Goal: Information Seeking & Learning: Learn about a topic

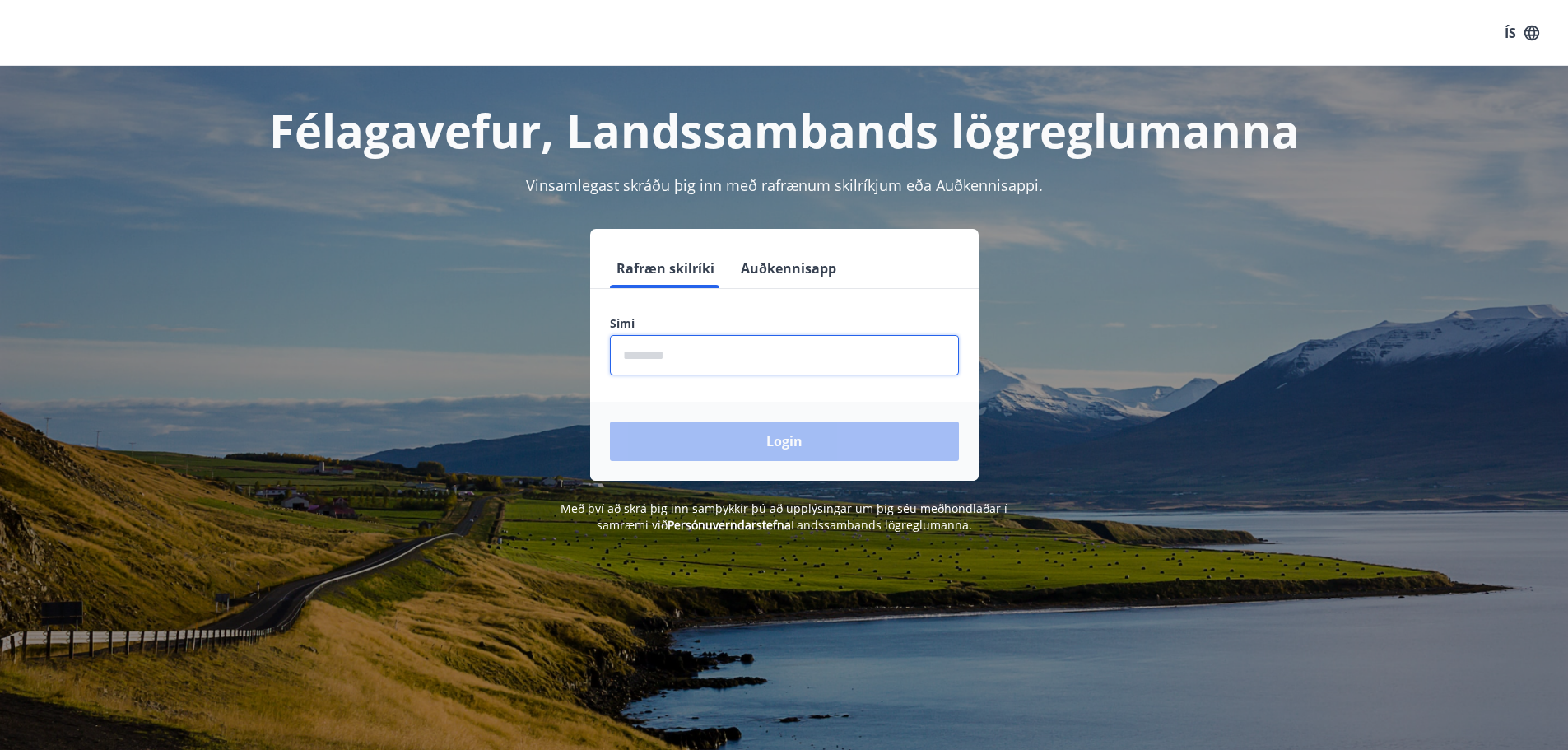
click at [670, 353] on input "phone" at bounding box center [784, 355] width 349 height 40
type input "********"
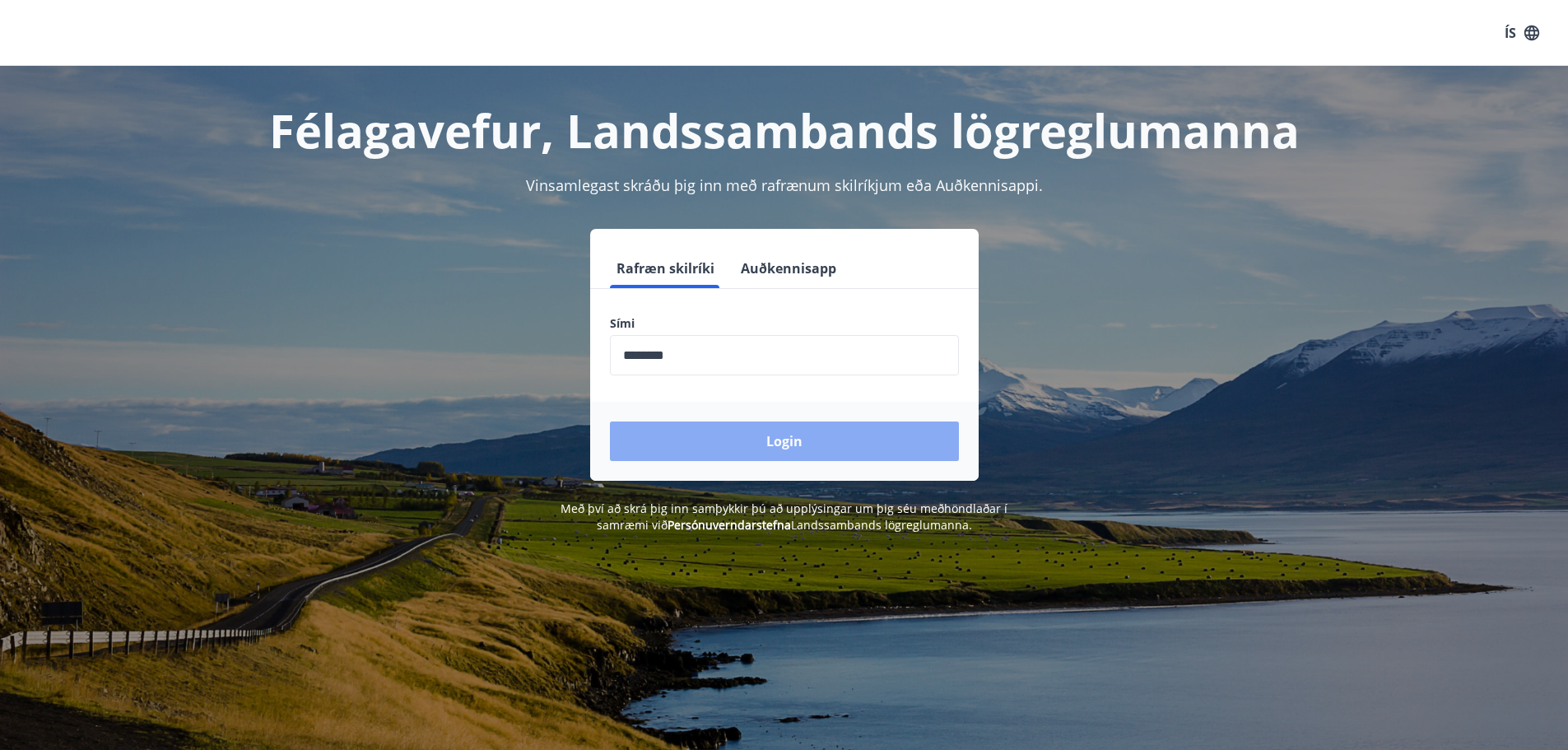
click at [742, 441] on button "Login" at bounding box center [784, 441] width 349 height 40
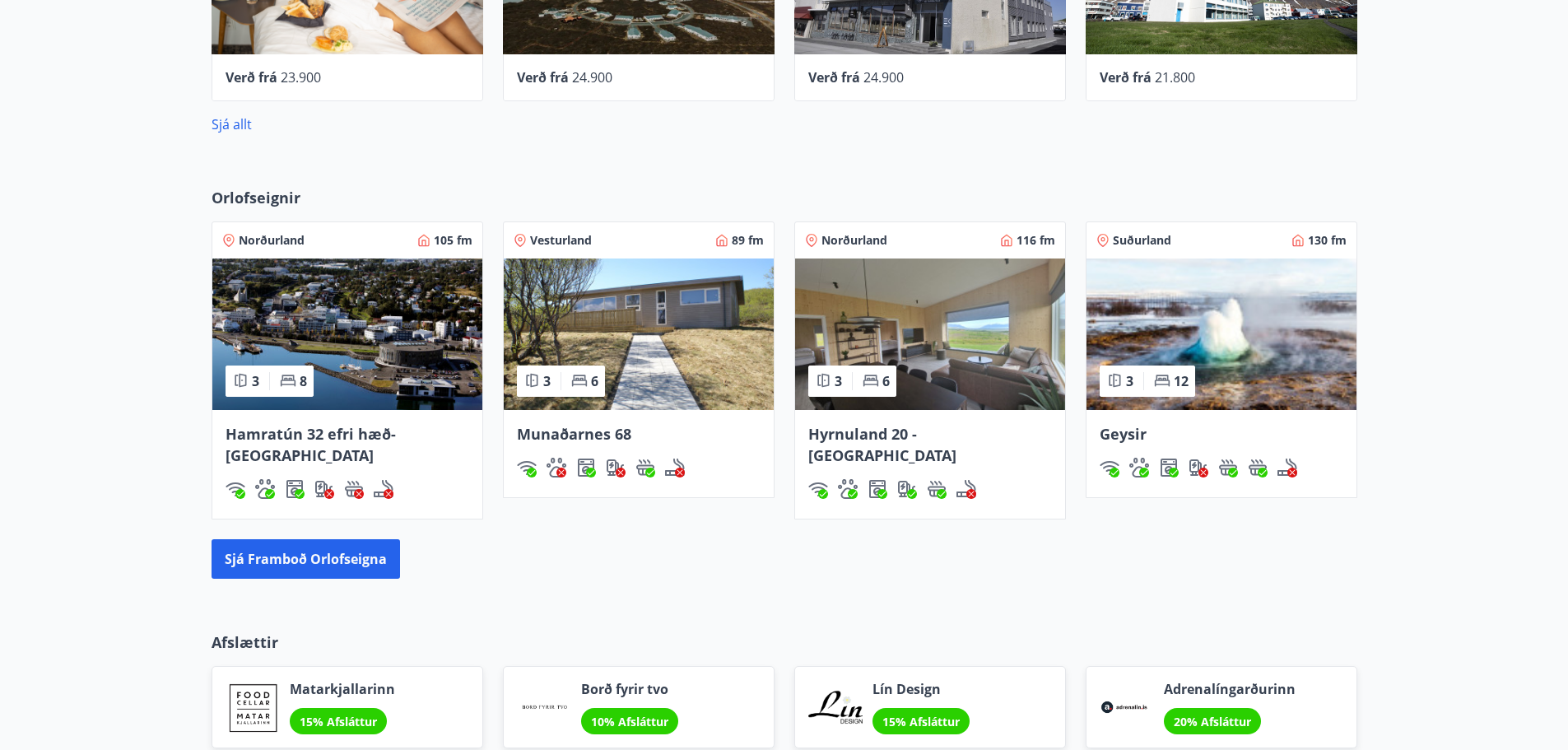
scroll to position [988, 0]
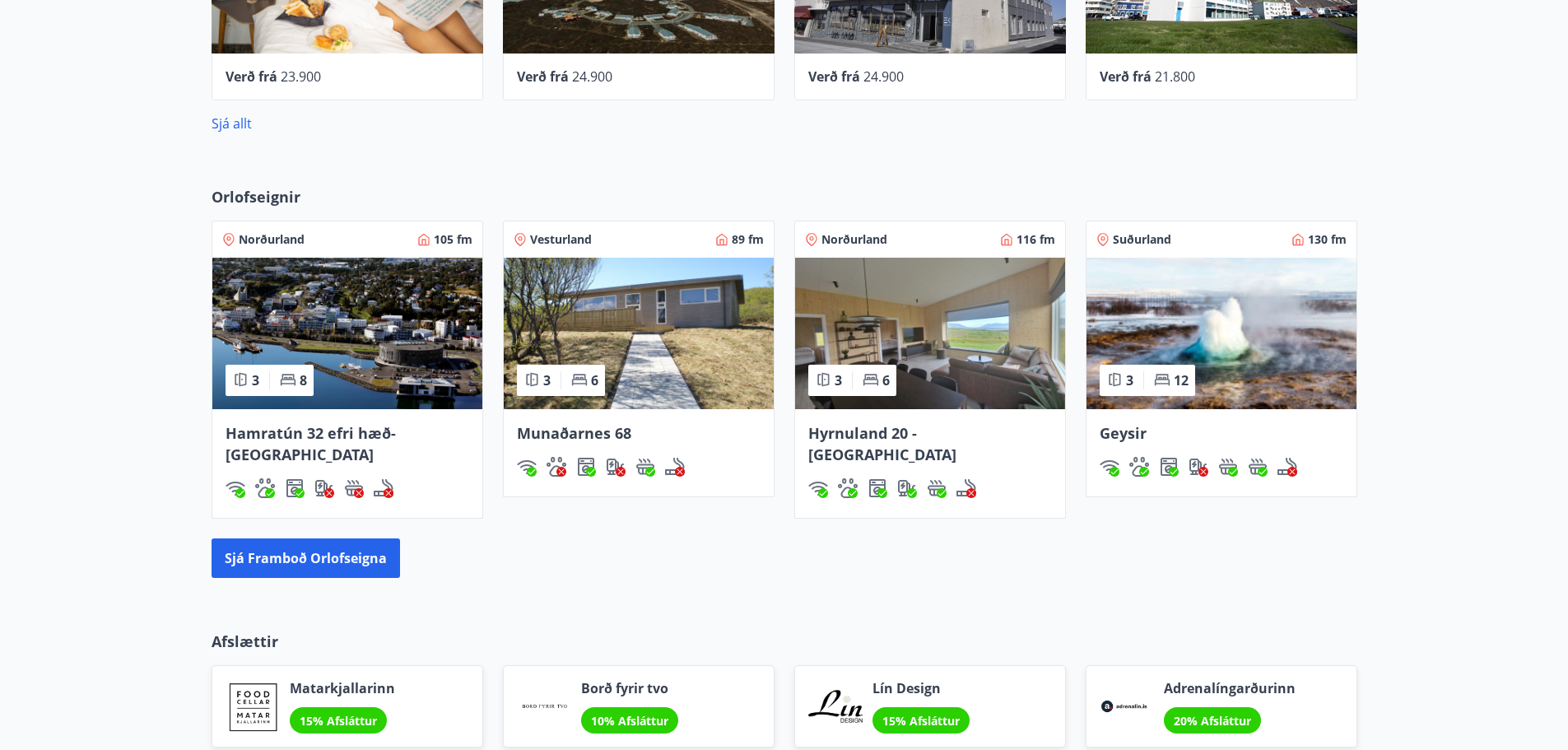
click at [1175, 337] on img at bounding box center [1221, 333] width 270 height 151
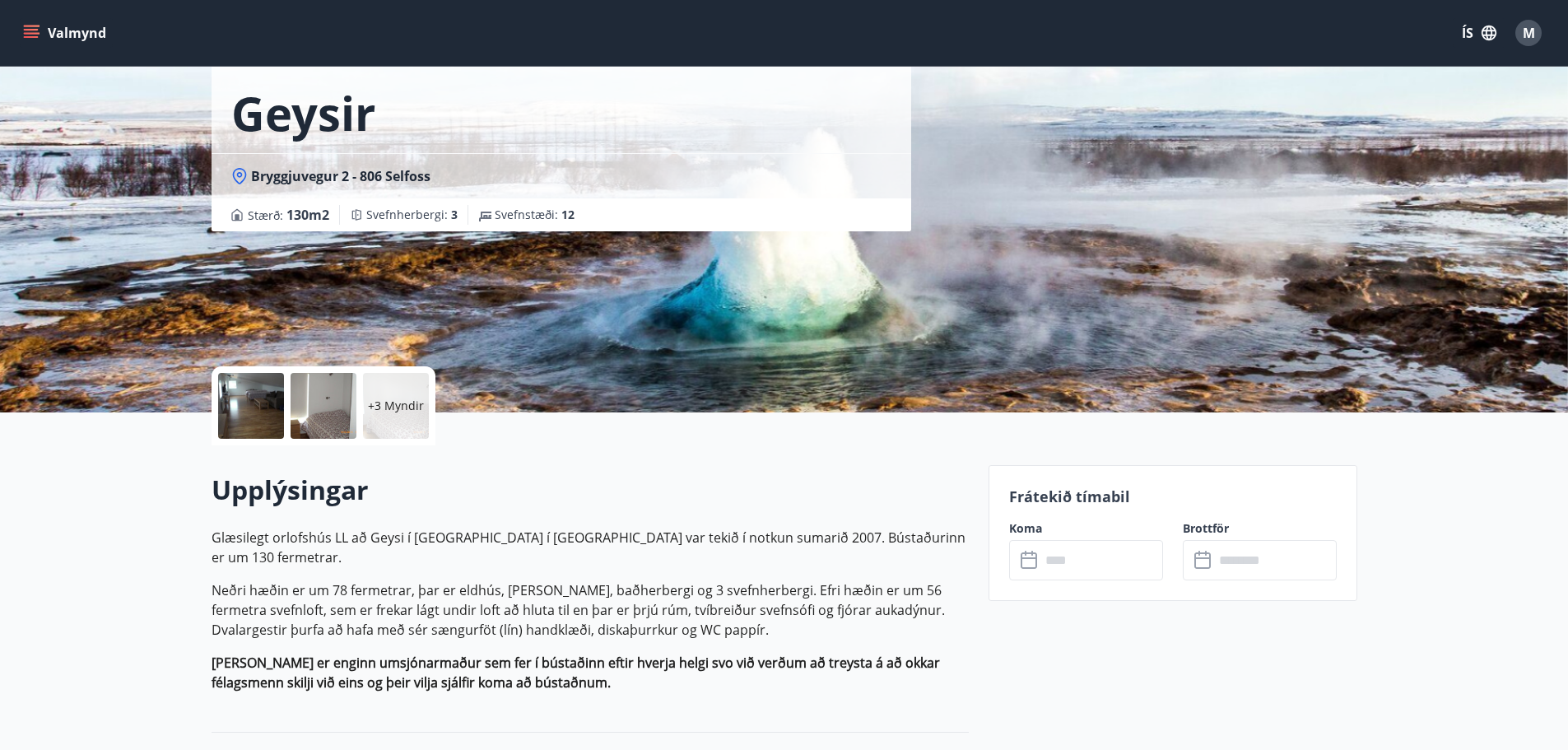
scroll to position [82, 0]
click at [1046, 559] on input "text" at bounding box center [1102, 559] width 123 height 40
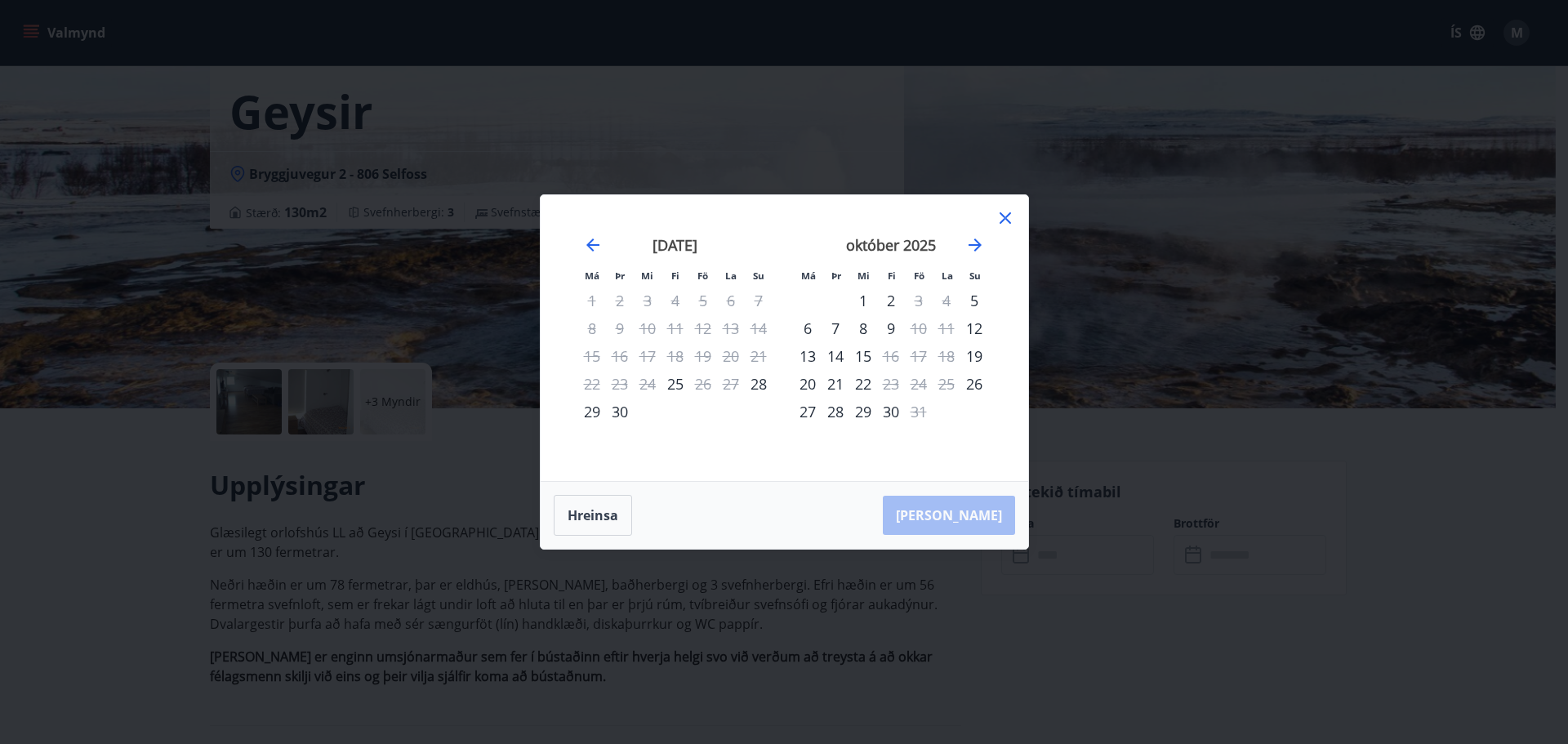
click at [1014, 218] on icon at bounding box center [1005, 218] width 19 height 19
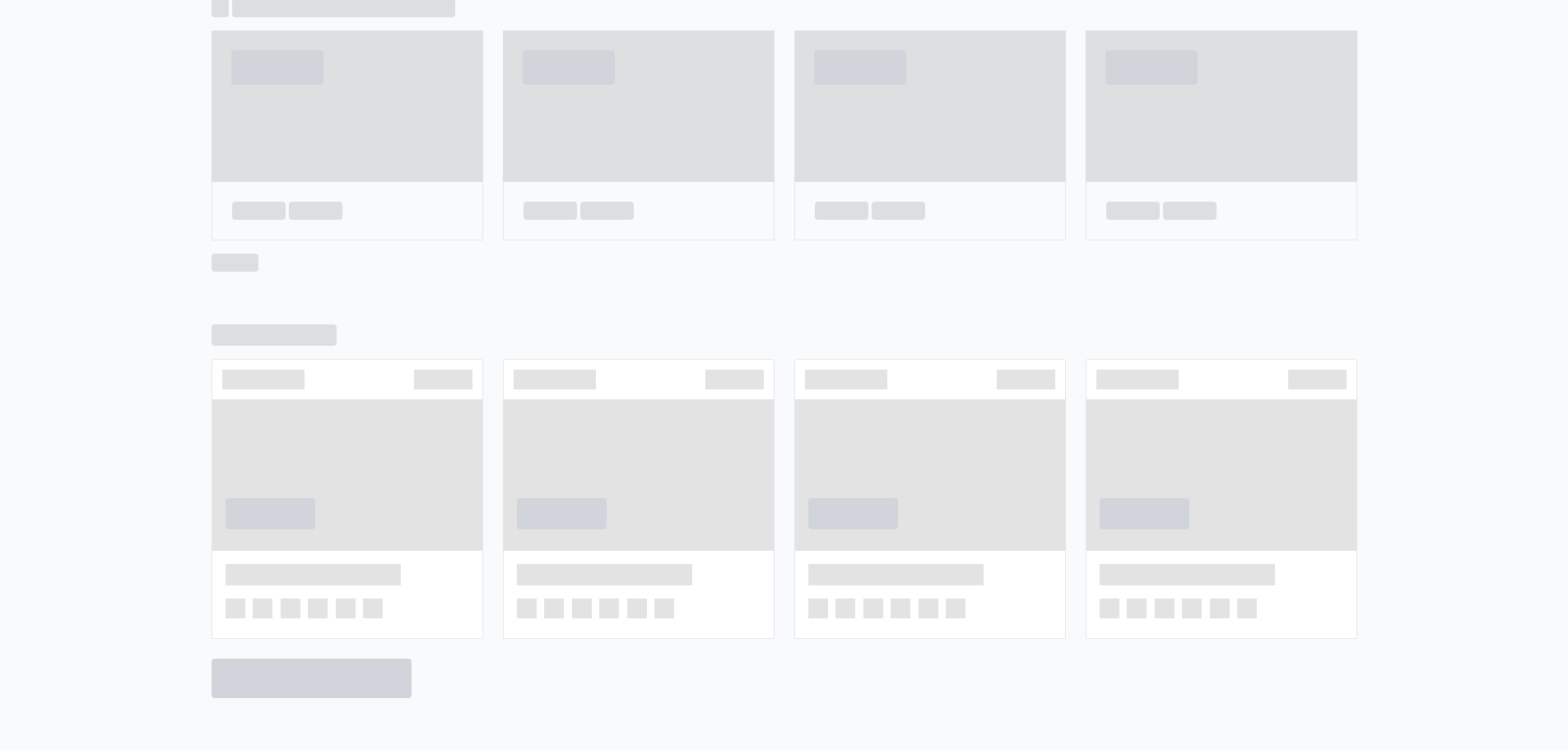
scroll to position [859, 0]
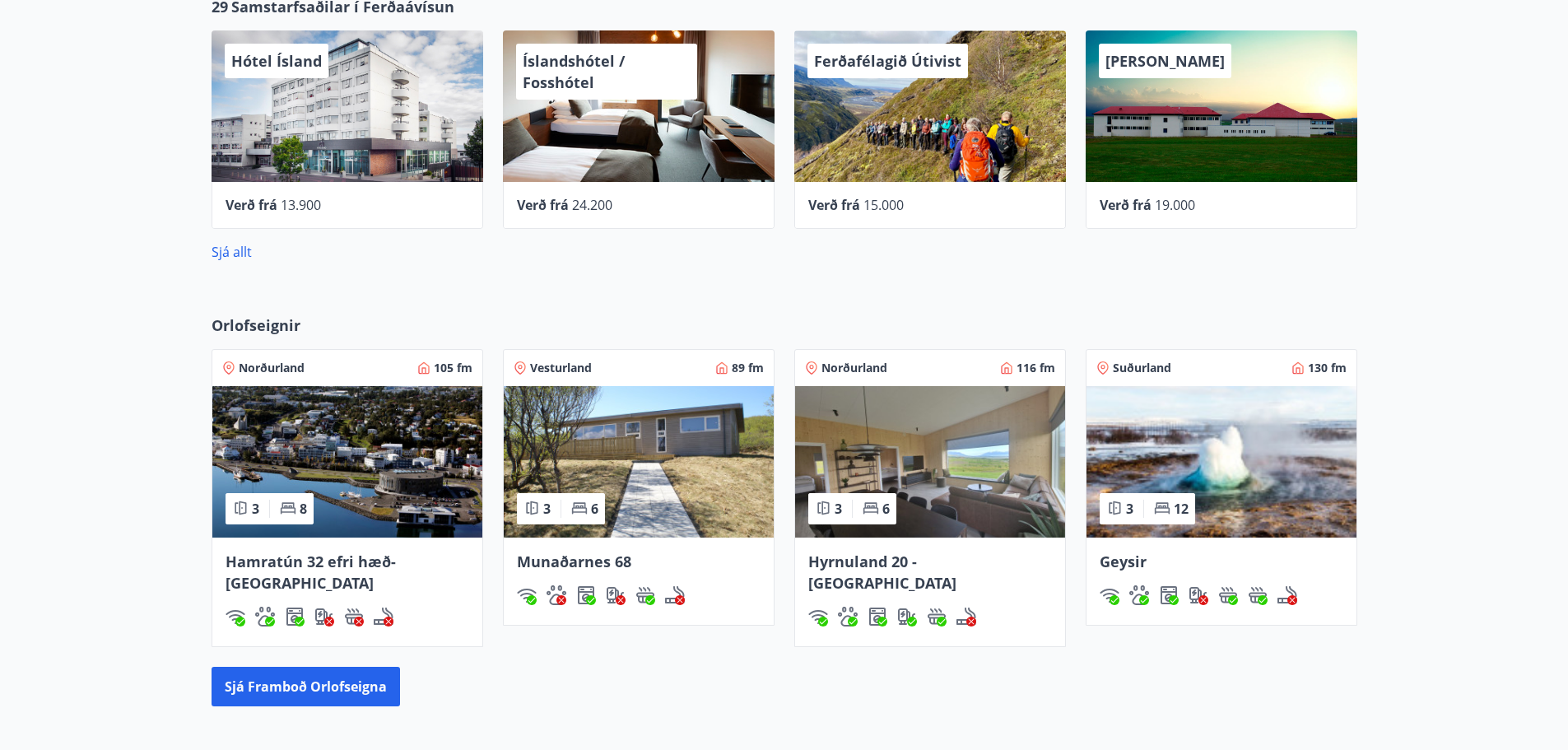
click at [652, 483] on img at bounding box center [639, 461] width 270 height 151
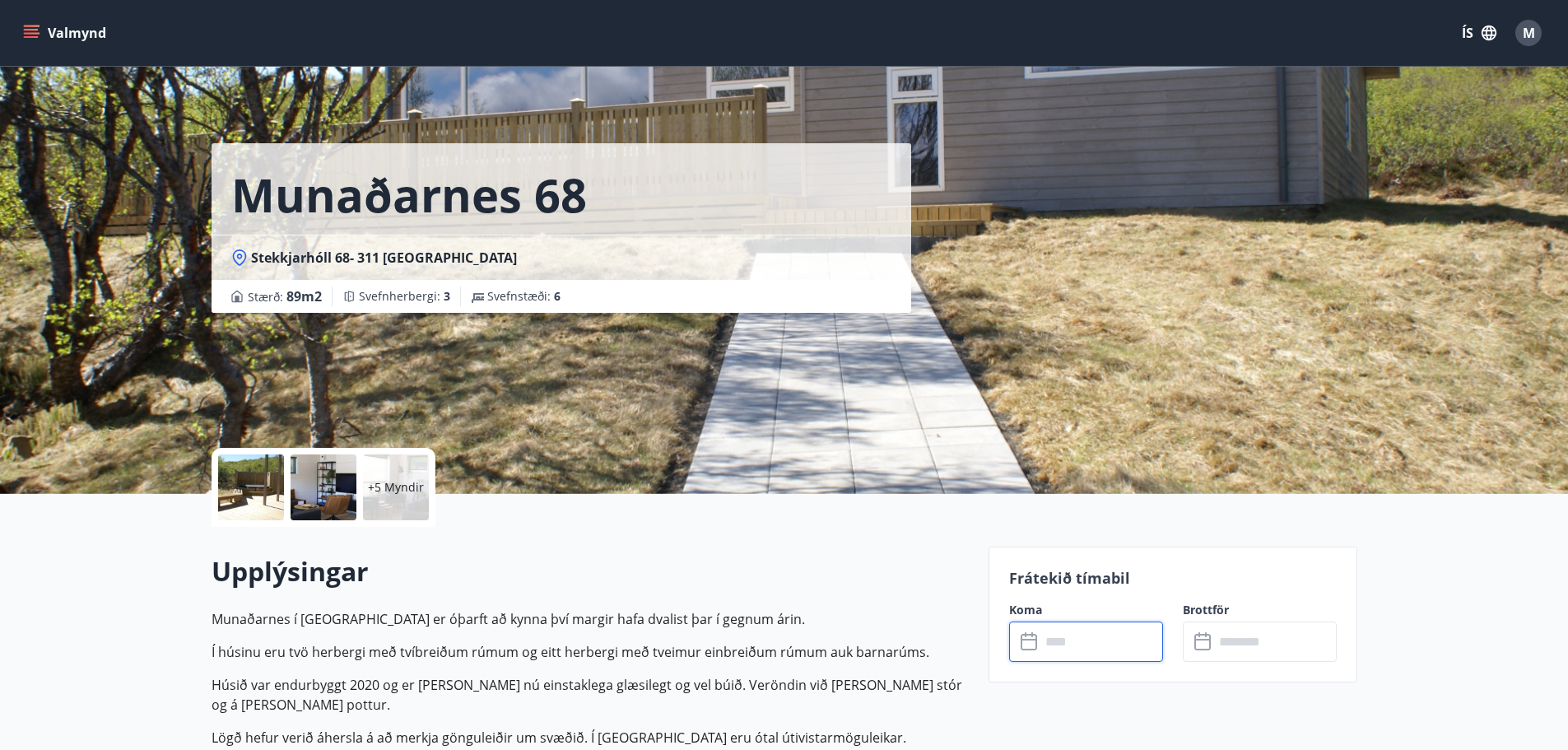
click at [1066, 647] on input "text" at bounding box center [1102, 641] width 123 height 40
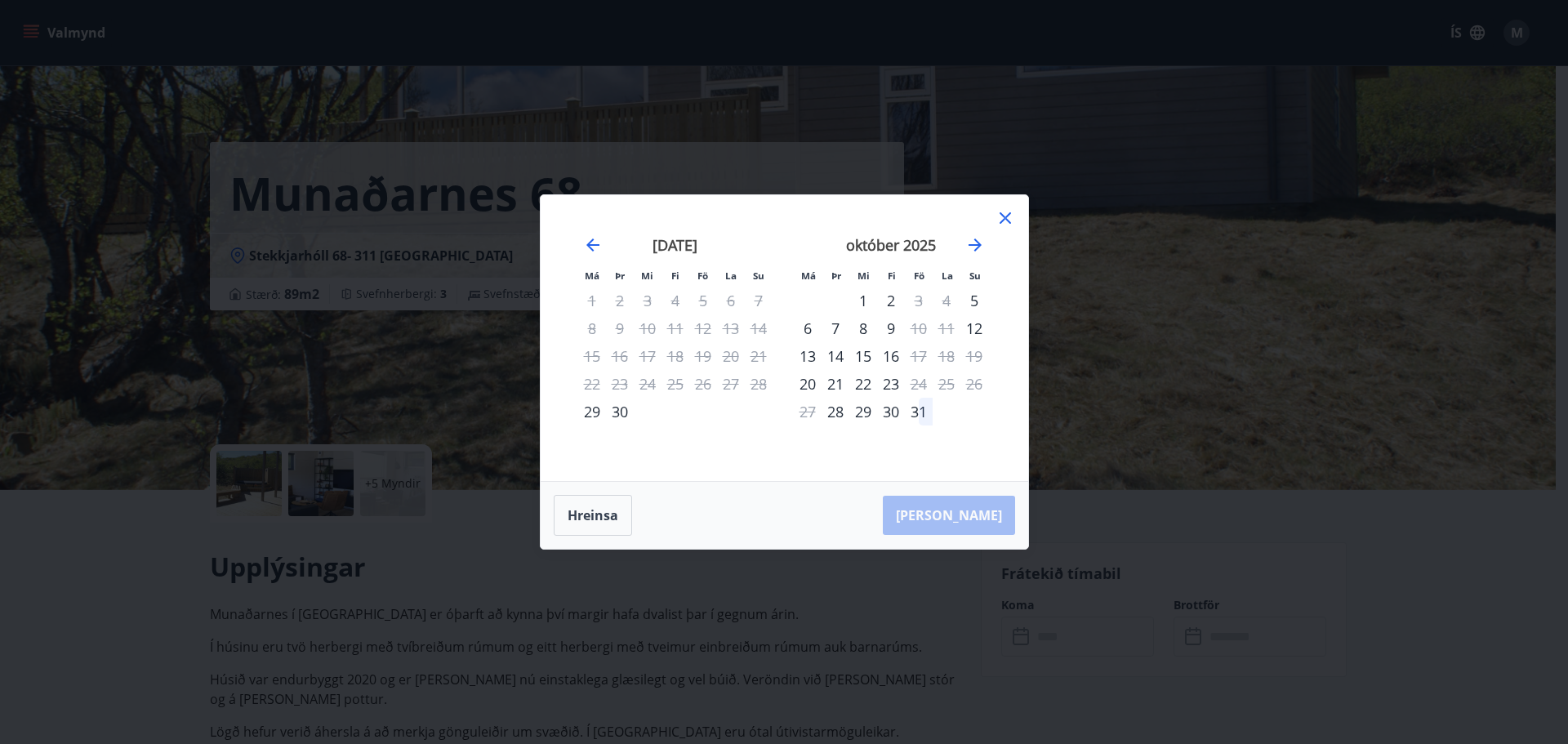
click at [1005, 212] on icon at bounding box center [1005, 218] width 19 height 19
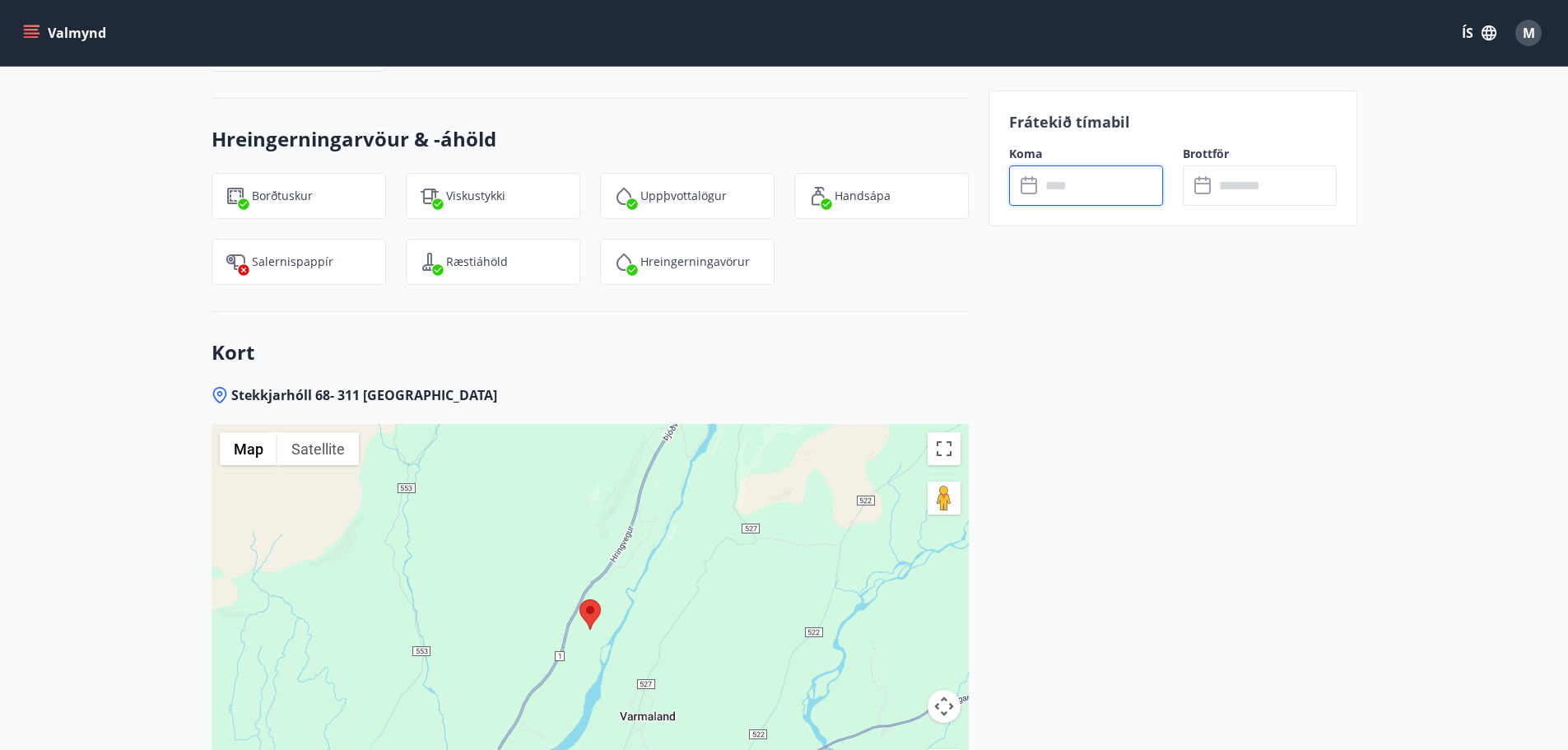
scroll to position [2538, 0]
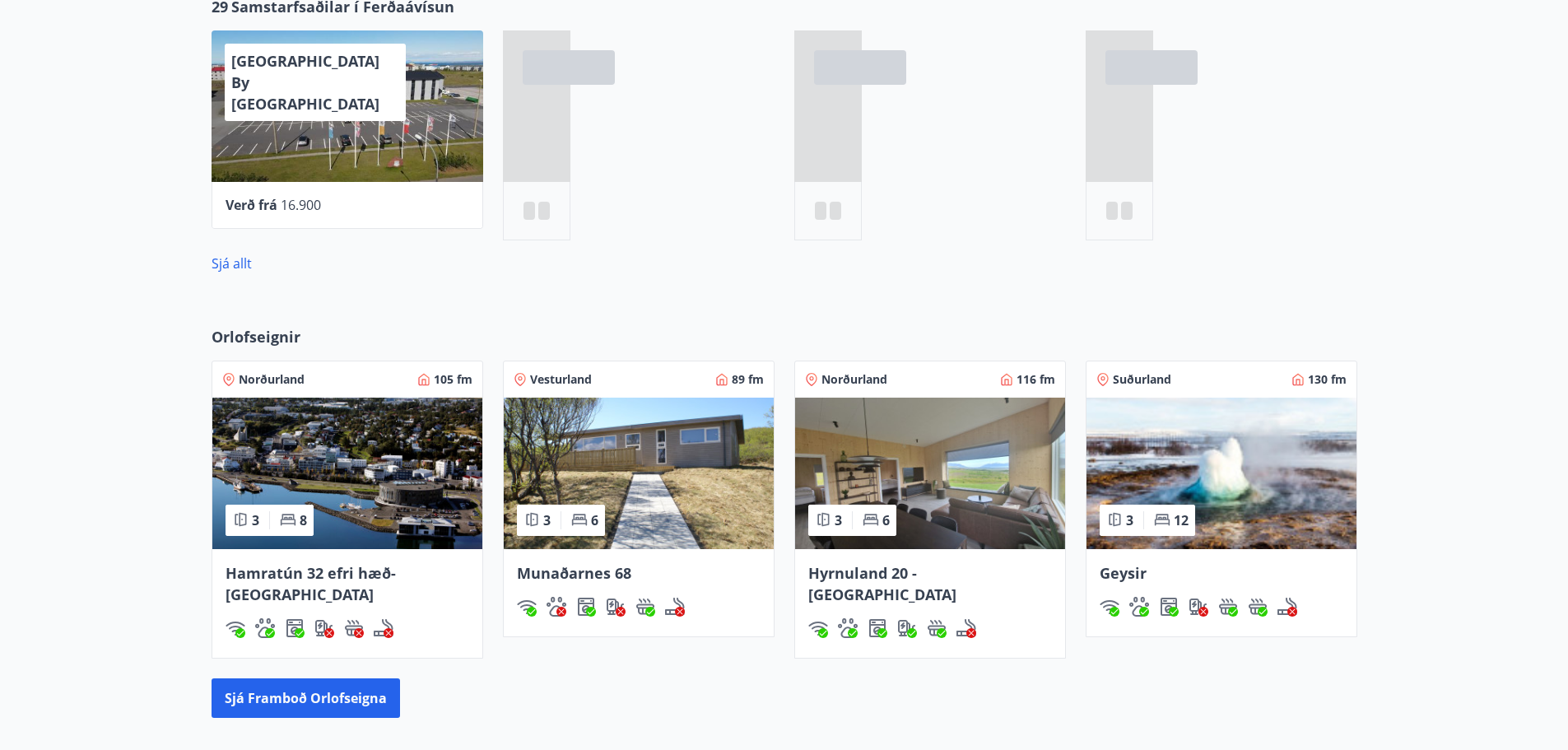
scroll to position [971, 0]
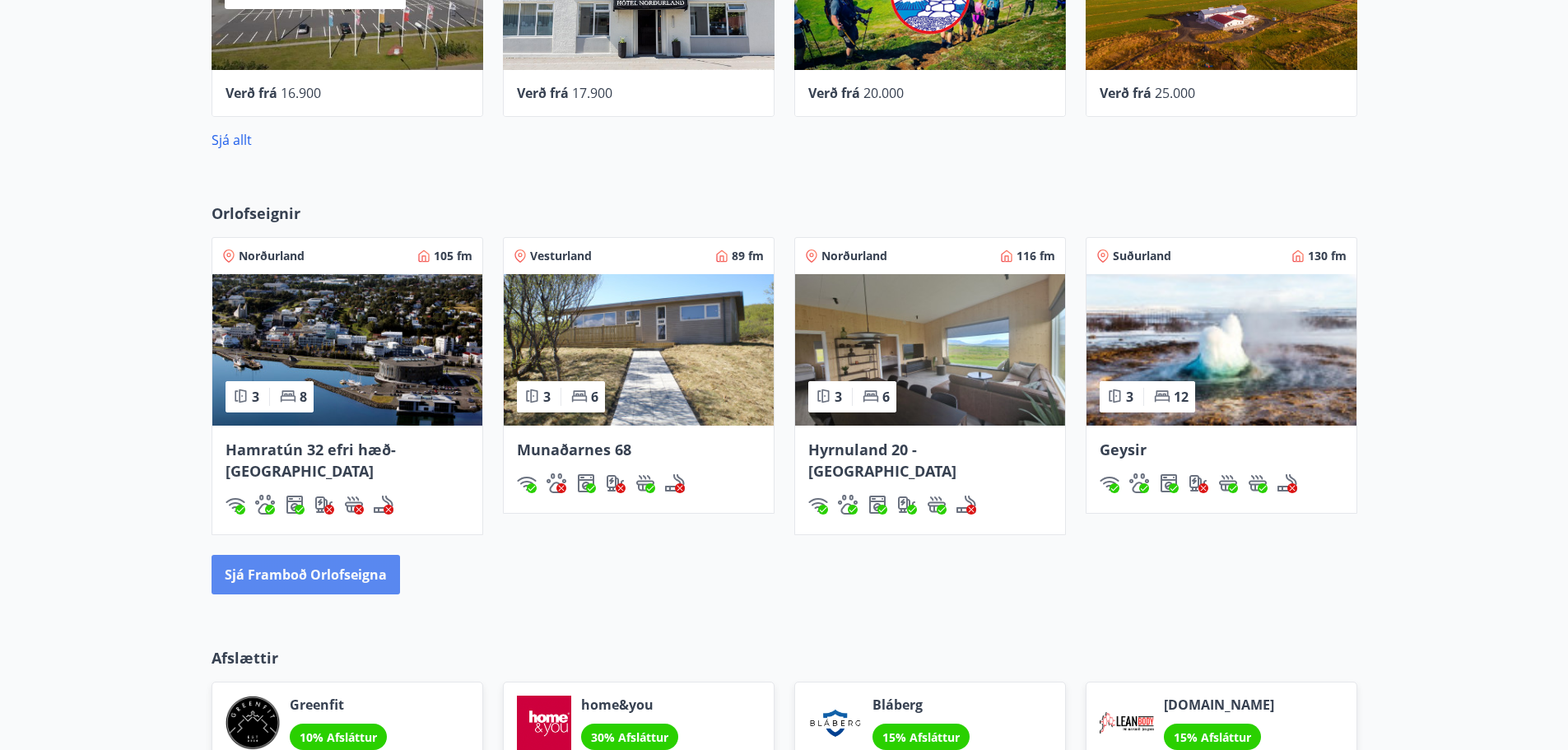
click at [330, 557] on button "Sjá framboð orlofseigna" at bounding box center [305, 574] width 188 height 40
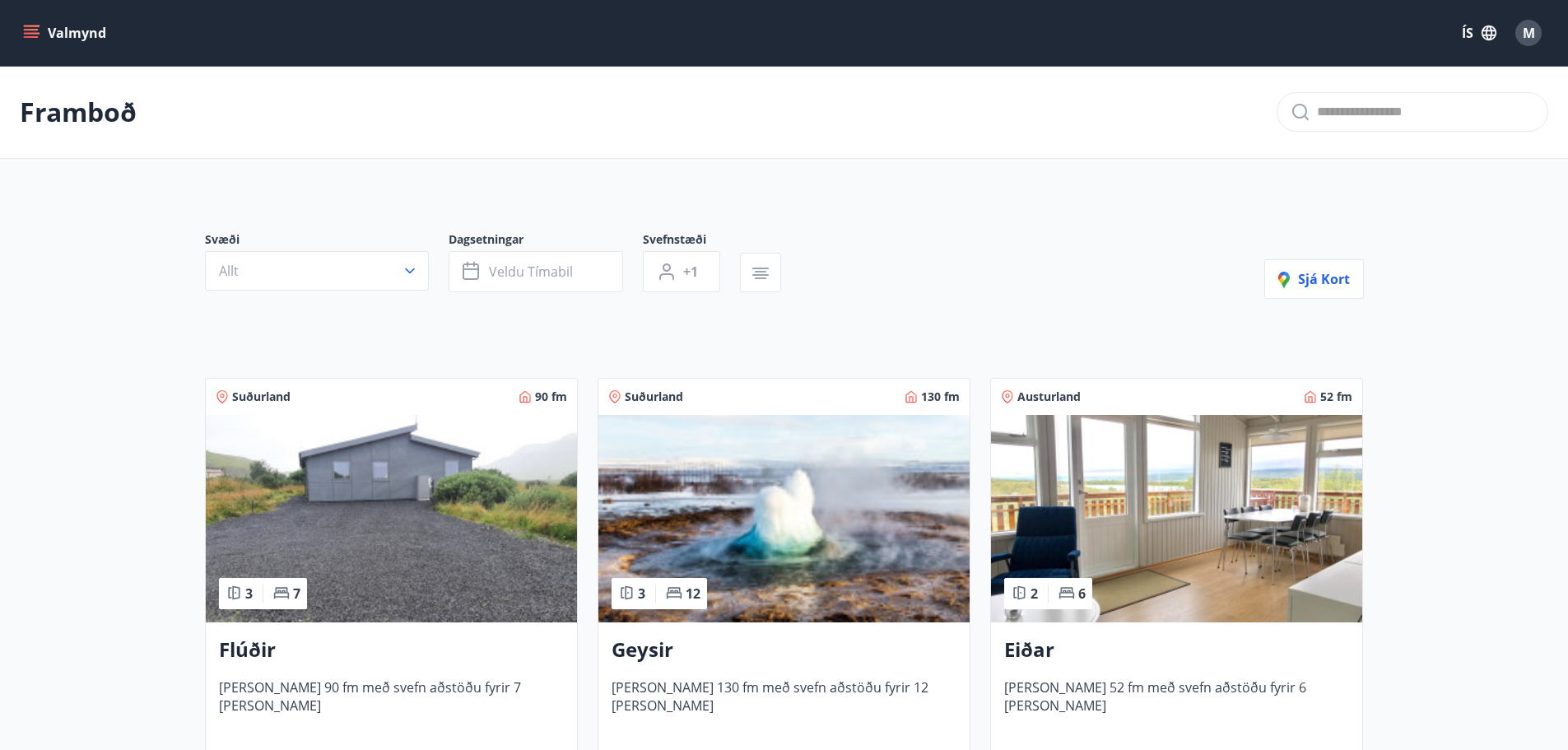
click at [324, 504] on img at bounding box center [391, 518] width 372 height 208
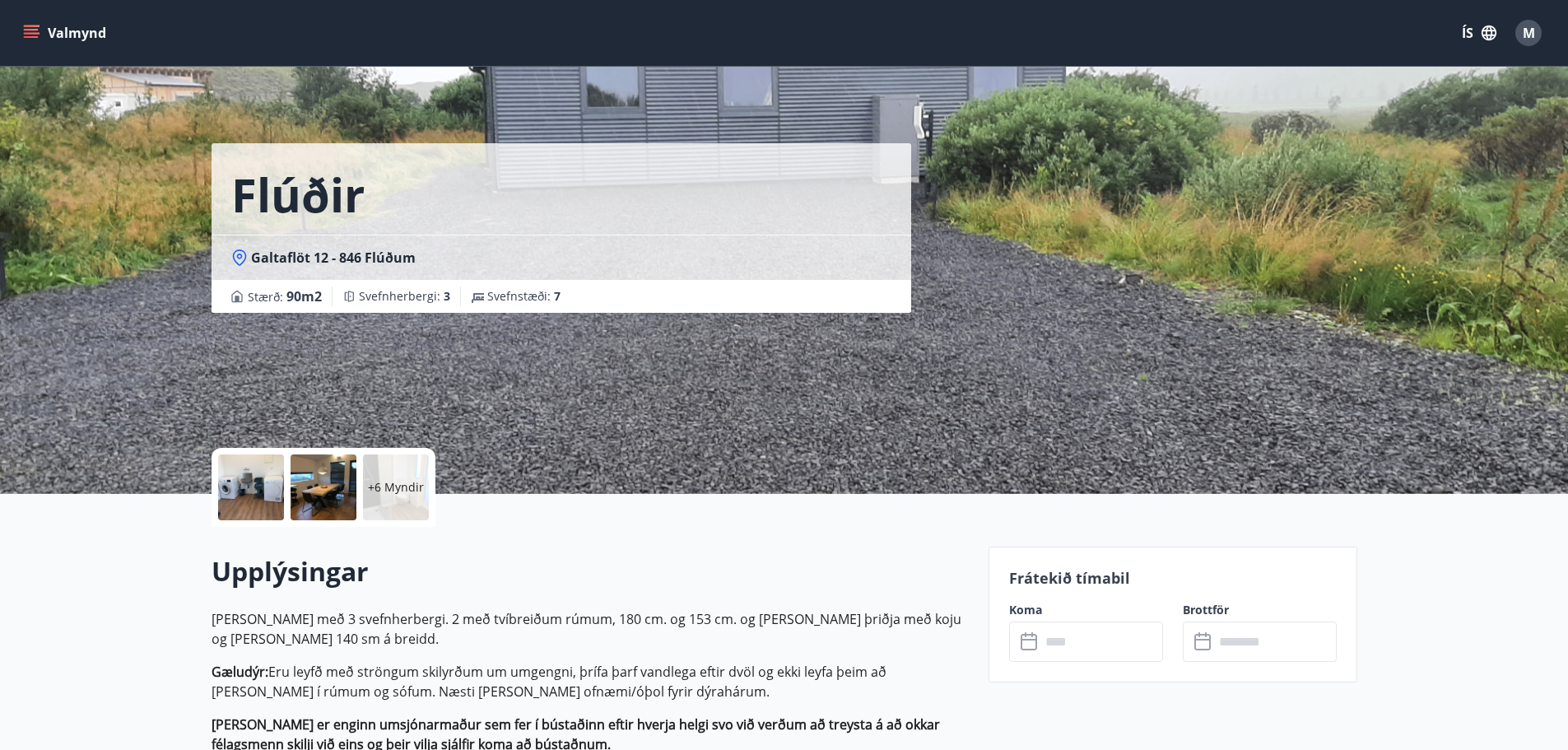
click at [1096, 645] on input "text" at bounding box center [1102, 641] width 123 height 40
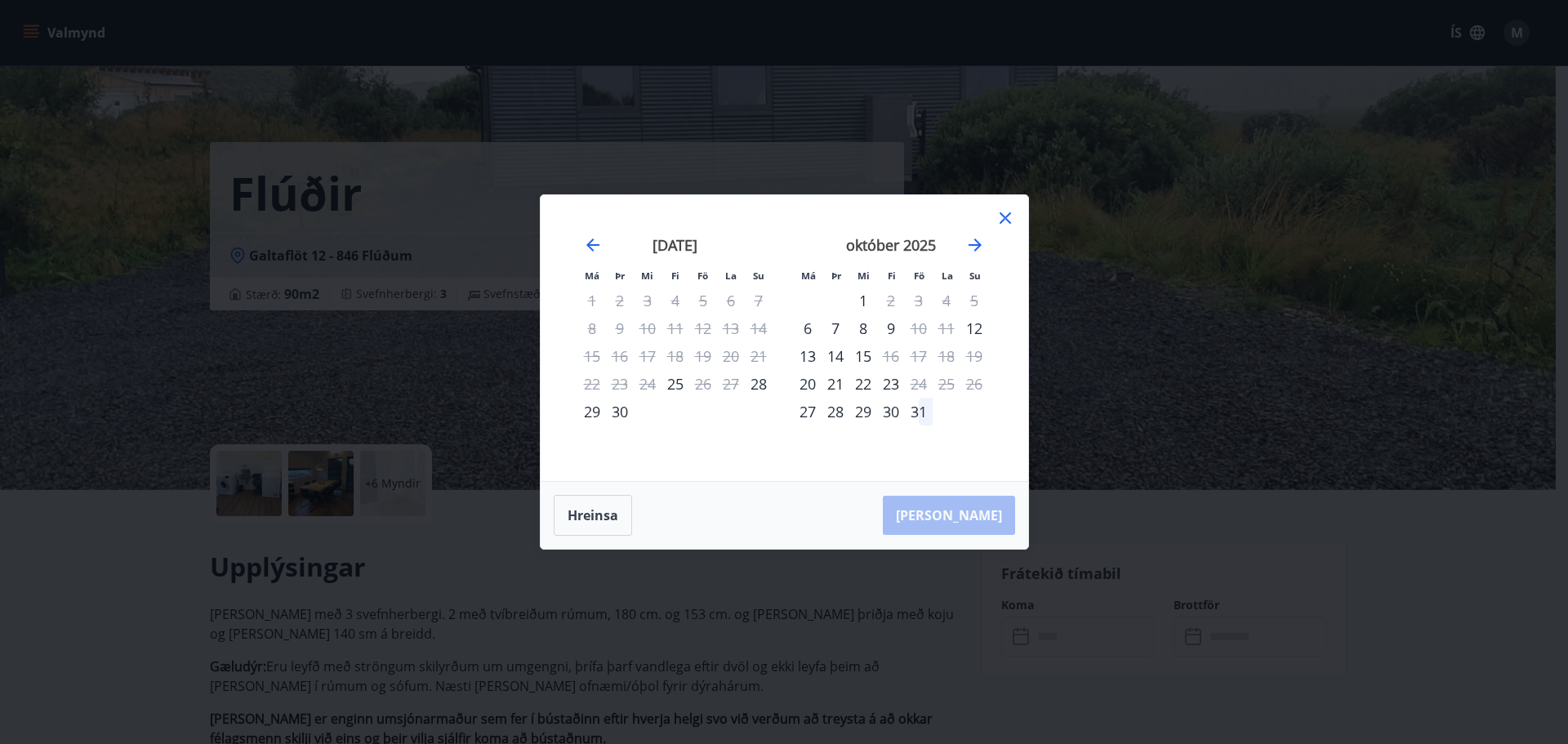
click at [1008, 217] on icon at bounding box center [1005, 218] width 19 height 19
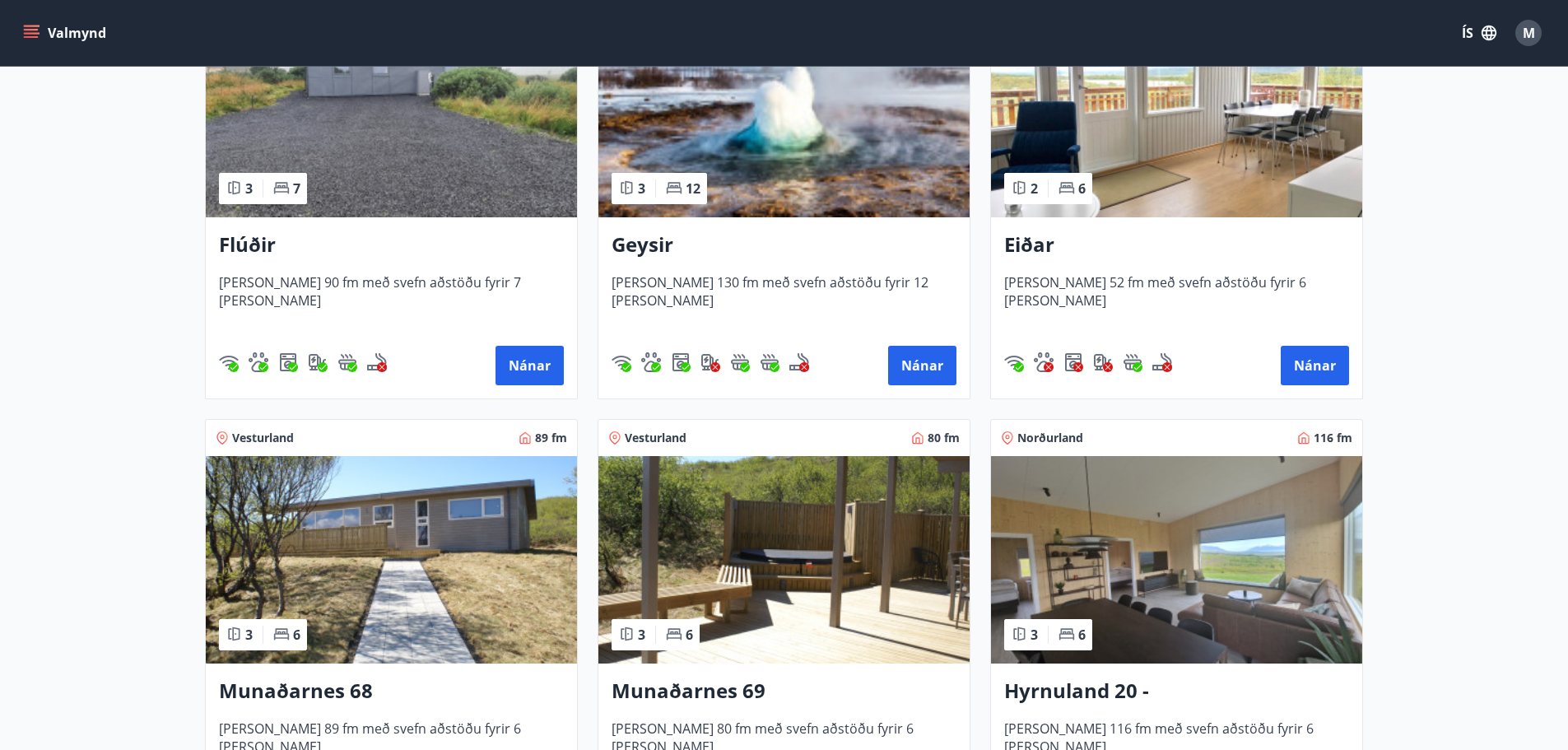
scroll to position [412, 0]
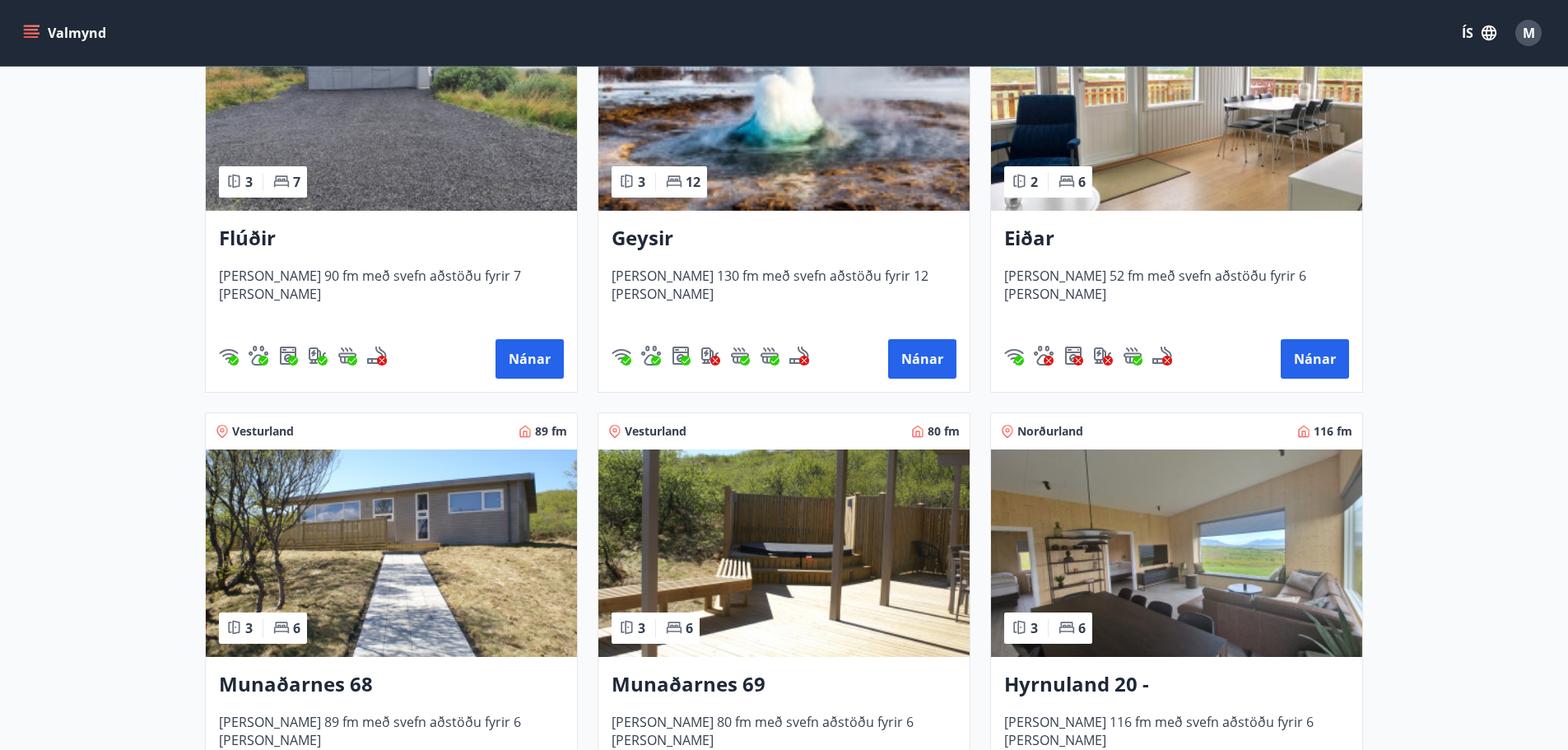
click at [789, 526] on img at bounding box center [784, 553] width 372 height 208
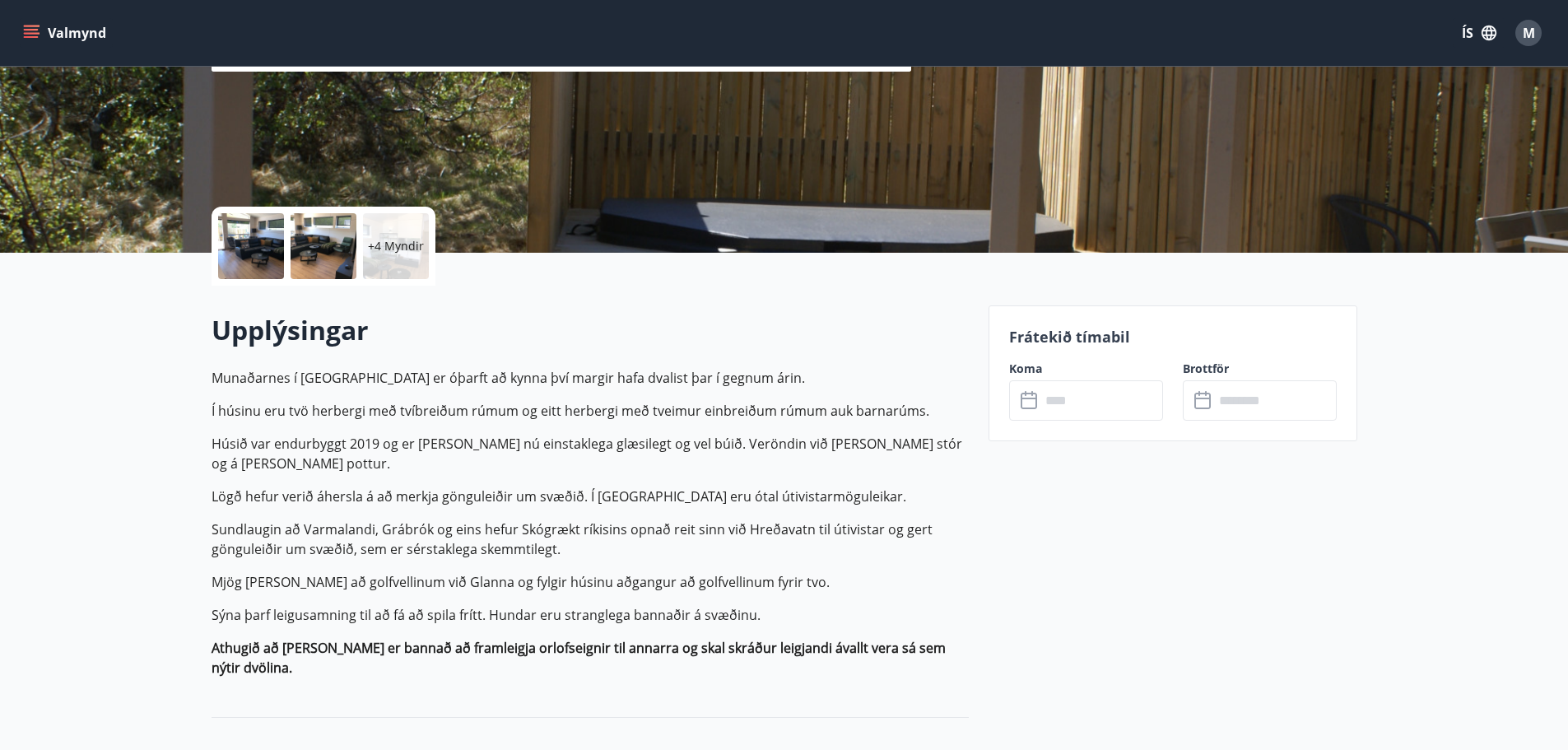
scroll to position [330, 0]
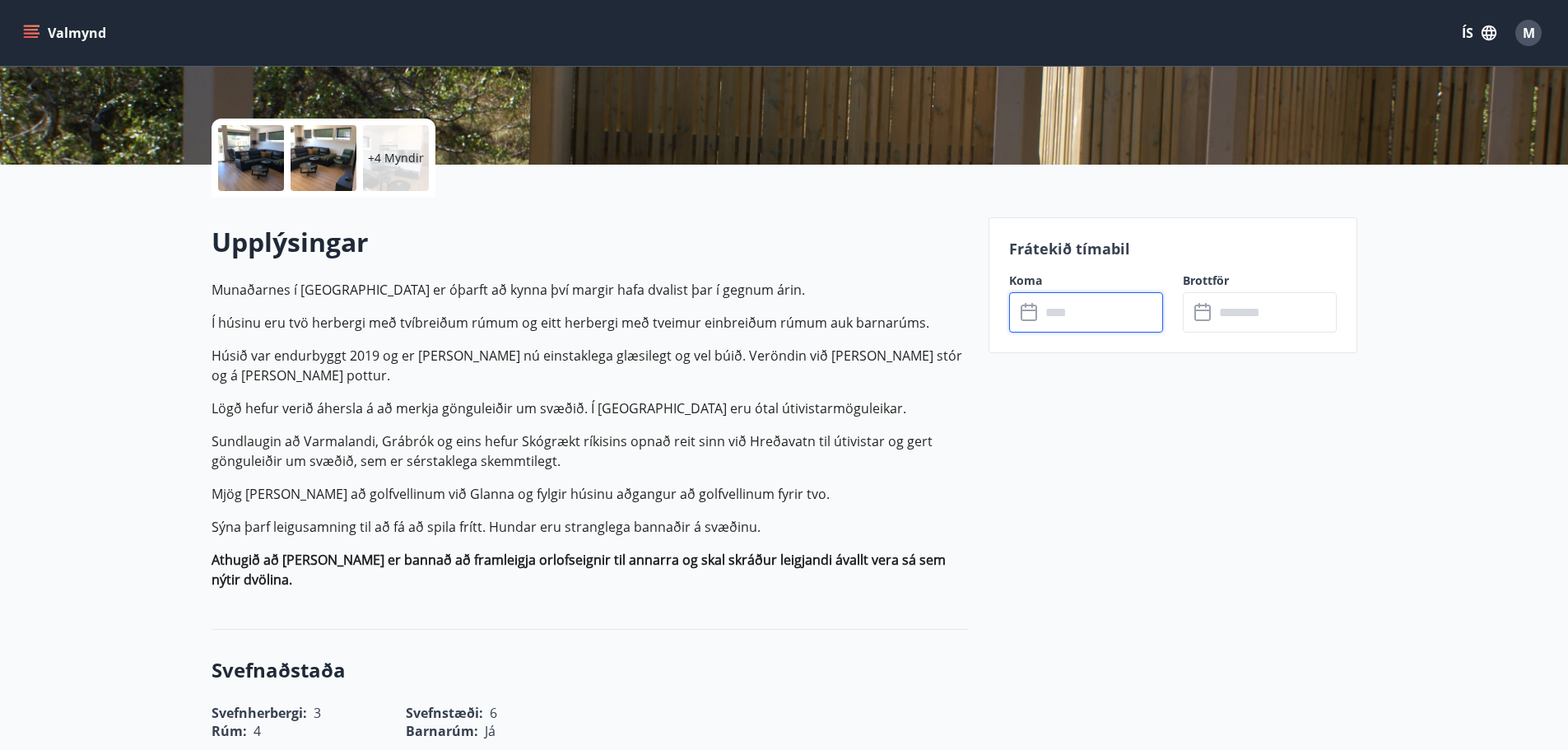
click at [1101, 314] on input "text" at bounding box center [1102, 312] width 123 height 40
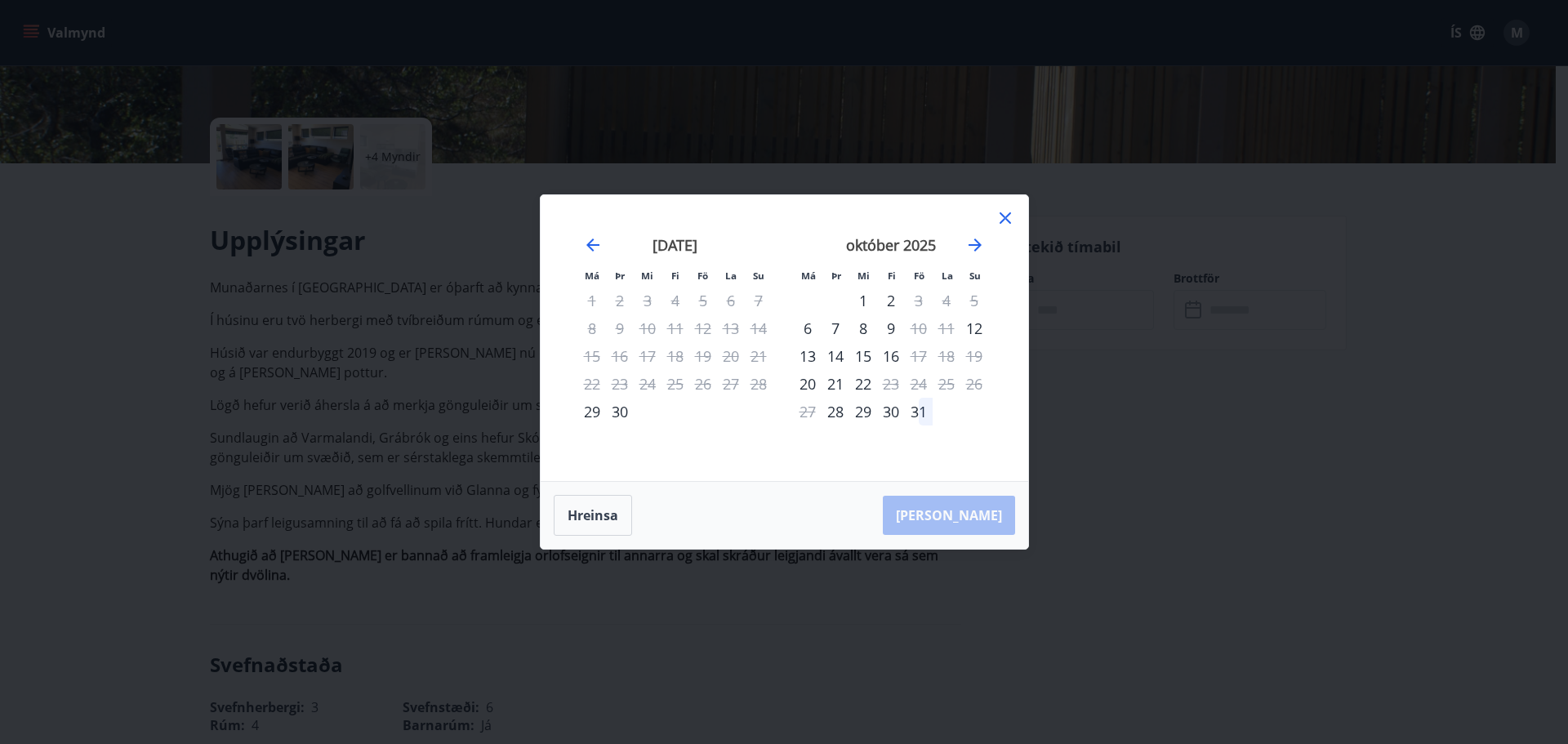
click at [1013, 219] on icon at bounding box center [1005, 218] width 19 height 19
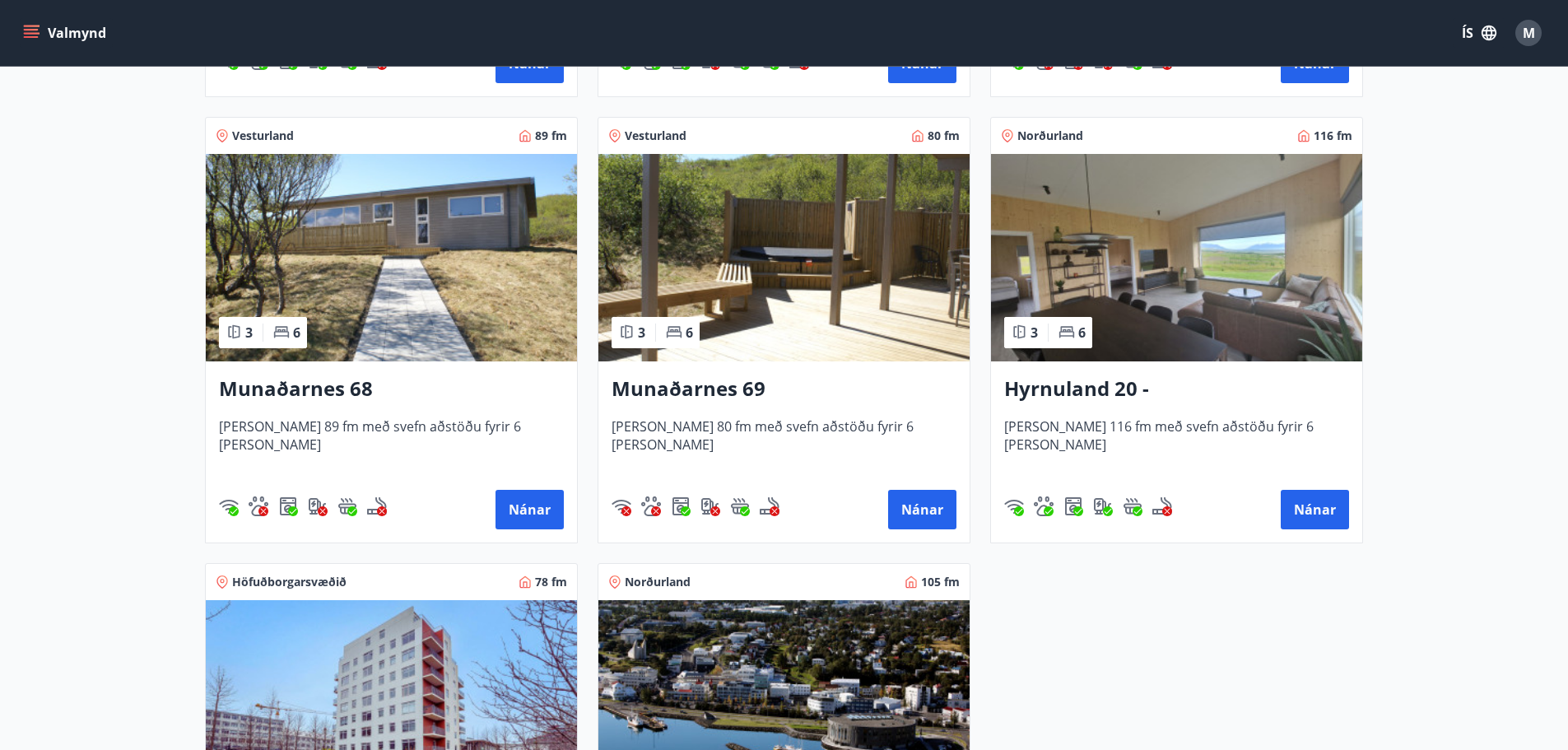
scroll to position [670, 0]
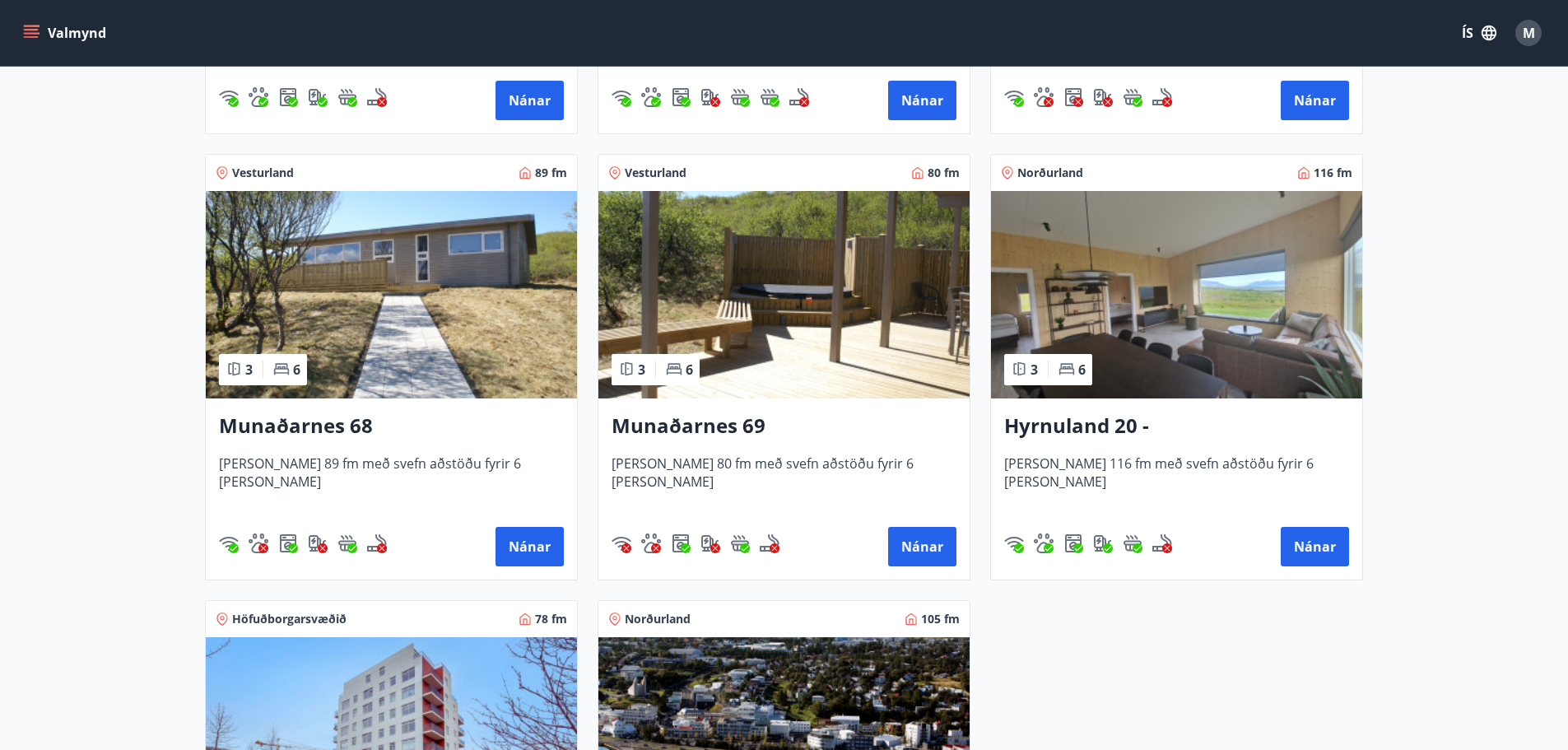
click at [1047, 431] on h3 "Hyrnuland 20 - Akureyri" at bounding box center [1177, 426] width 345 height 29
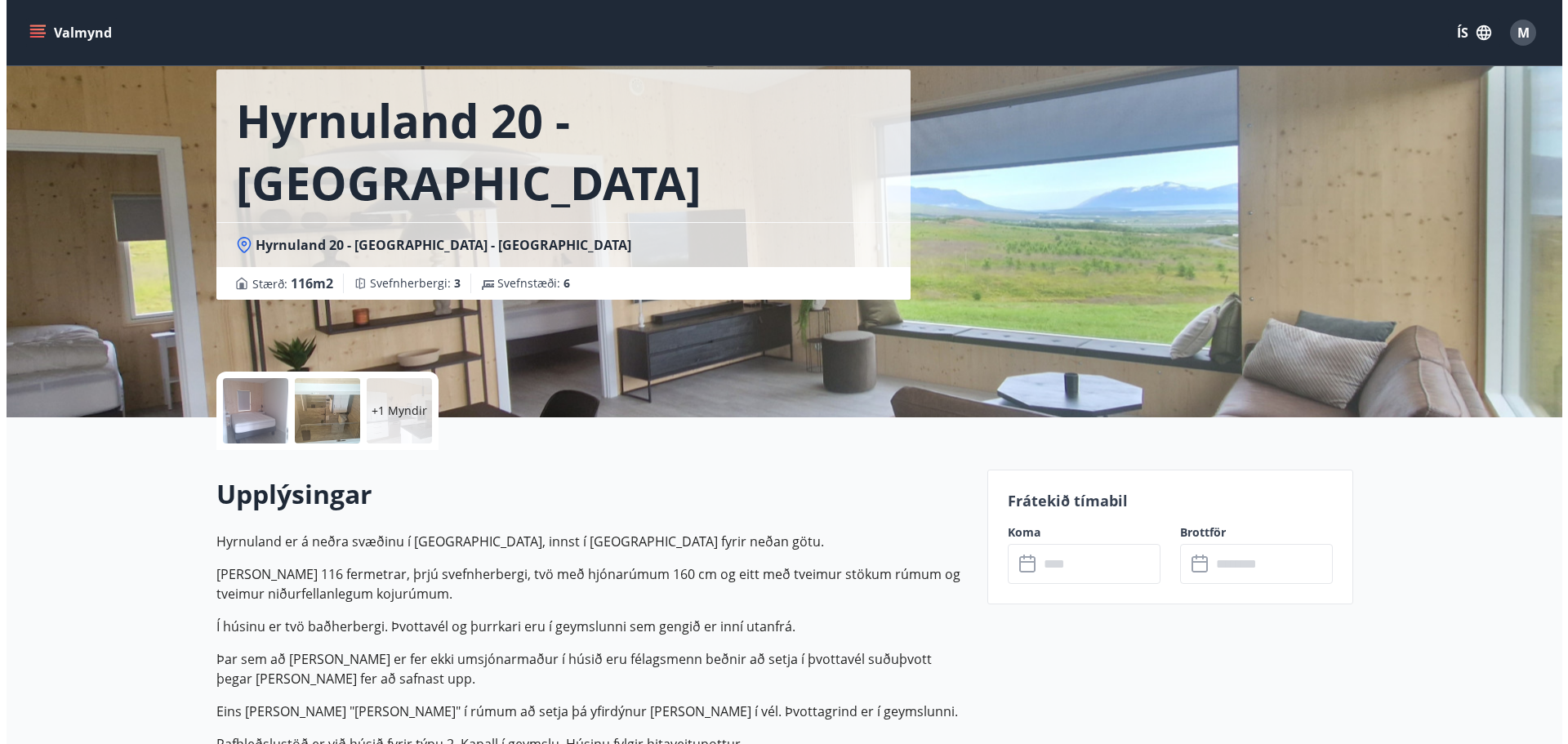
scroll to position [164, 0]
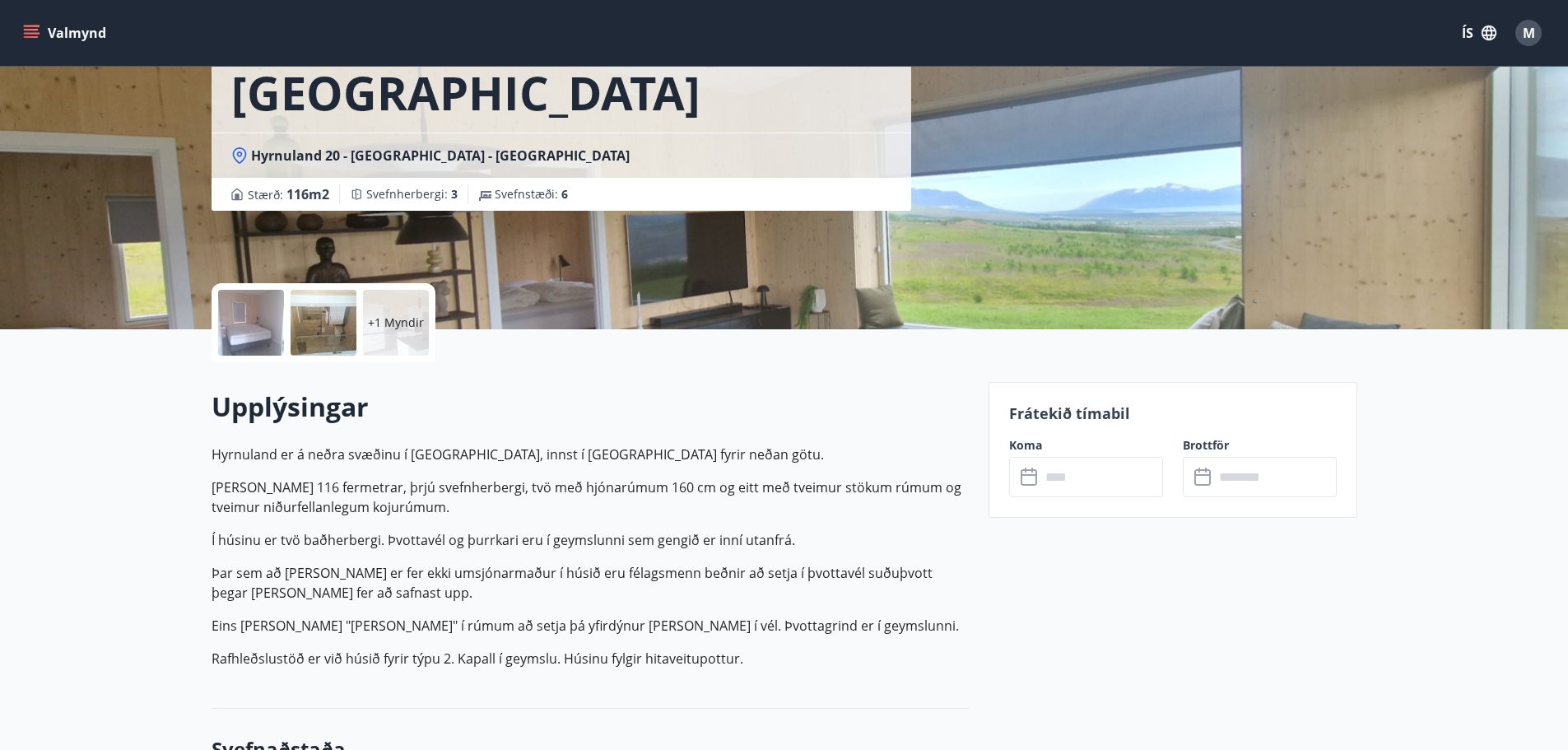
click at [325, 331] on div at bounding box center [324, 323] width 66 height 66
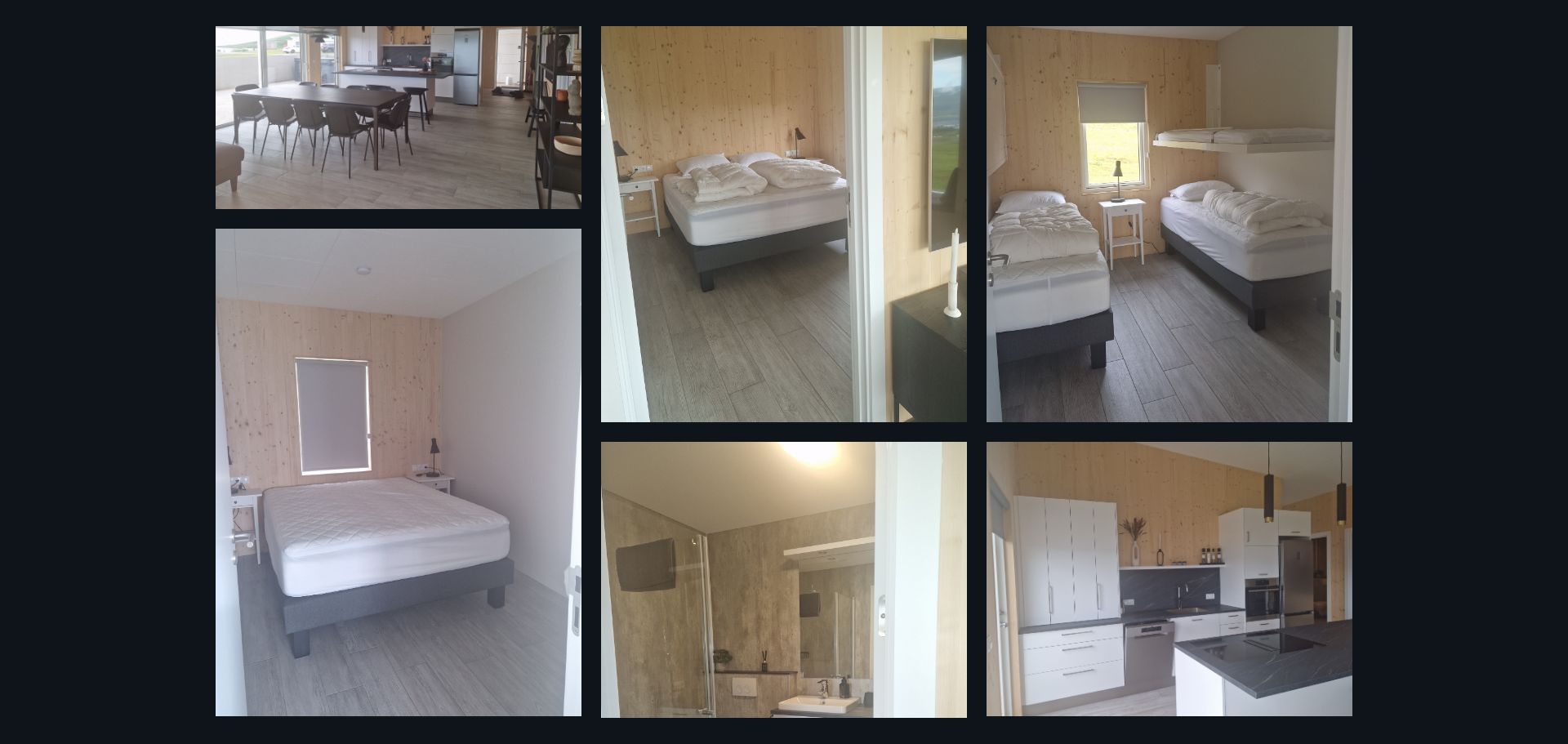
scroll to position [0, 0]
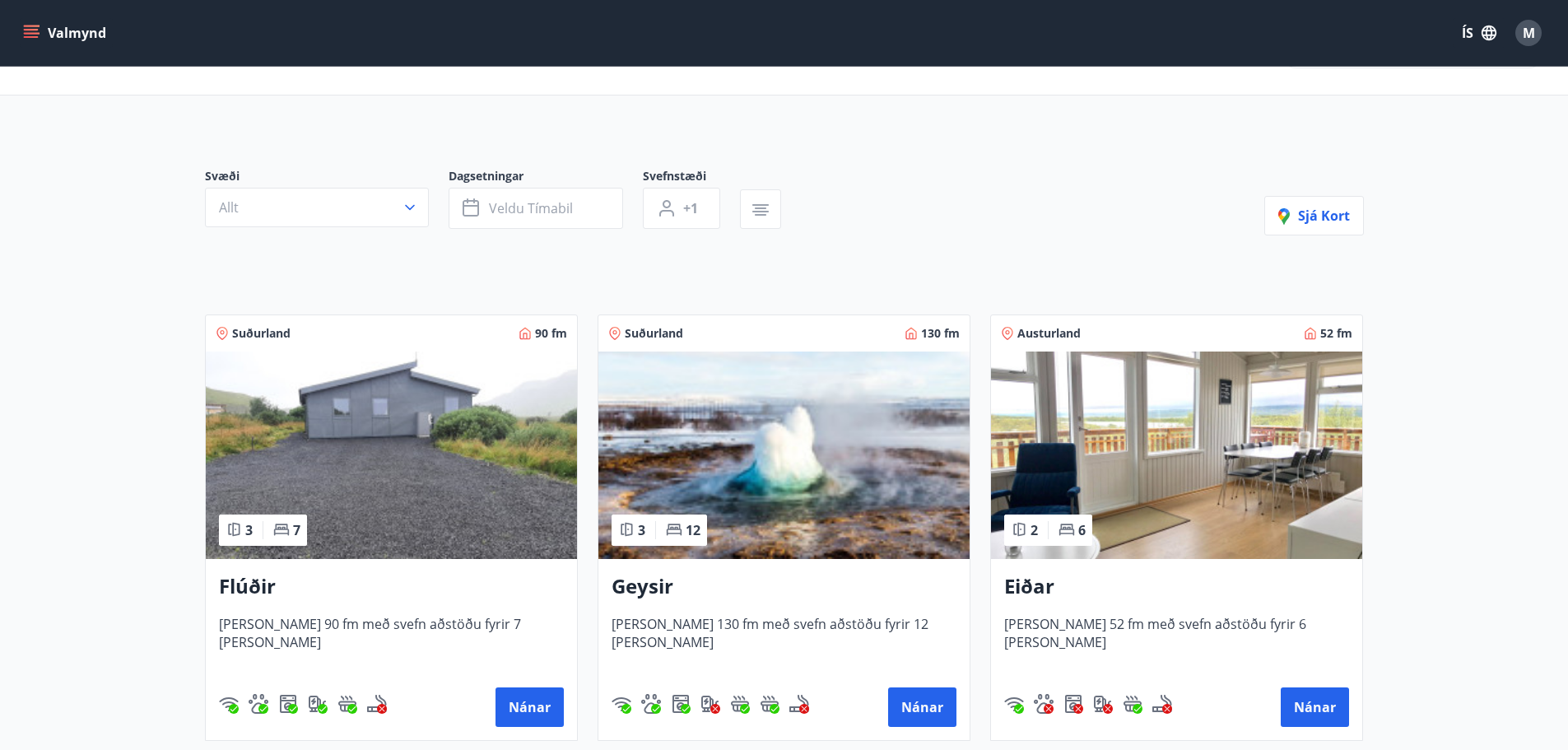
scroll to position [576, 0]
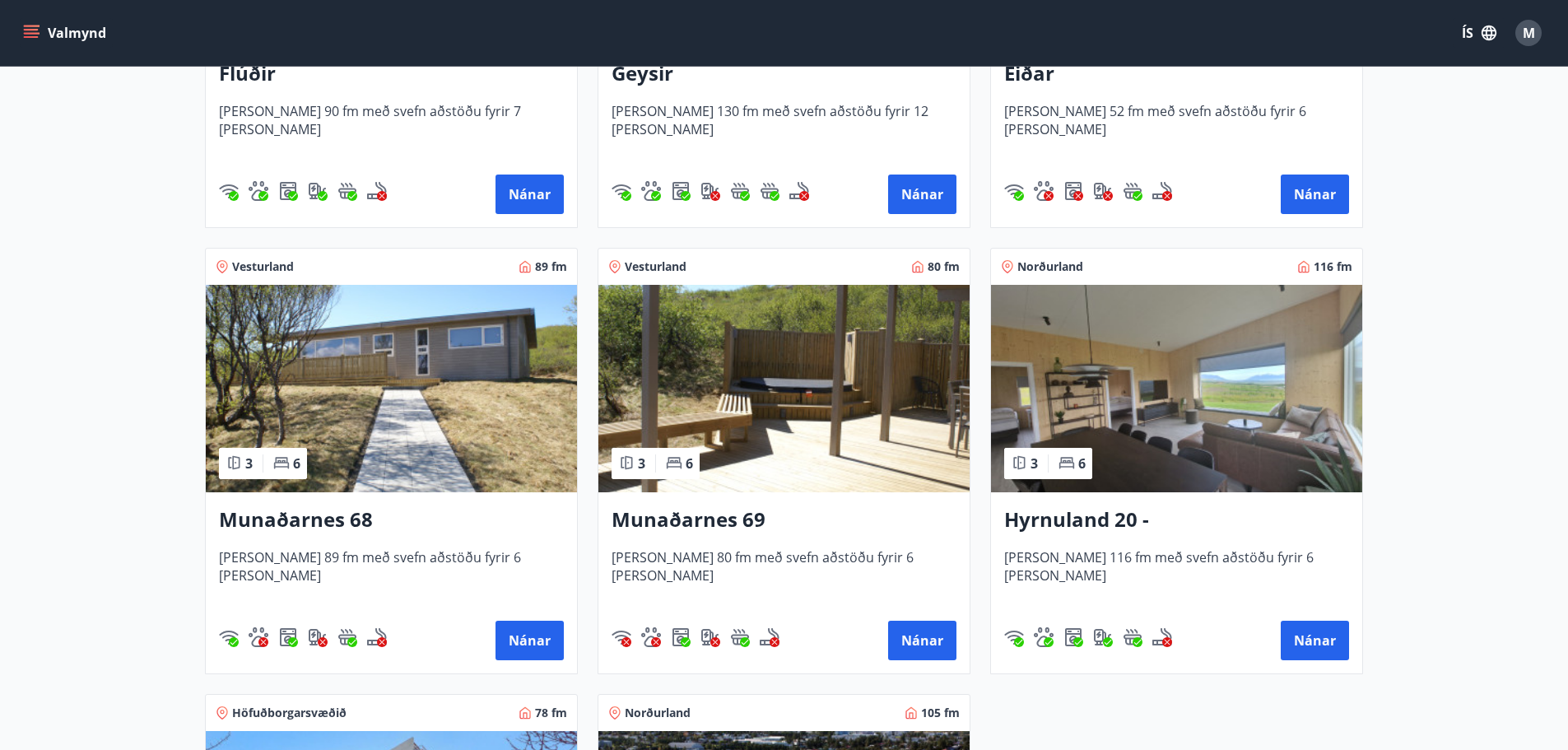
click at [1084, 532] on h3 "Hyrnuland 20 - Akureyri" at bounding box center [1177, 520] width 345 height 29
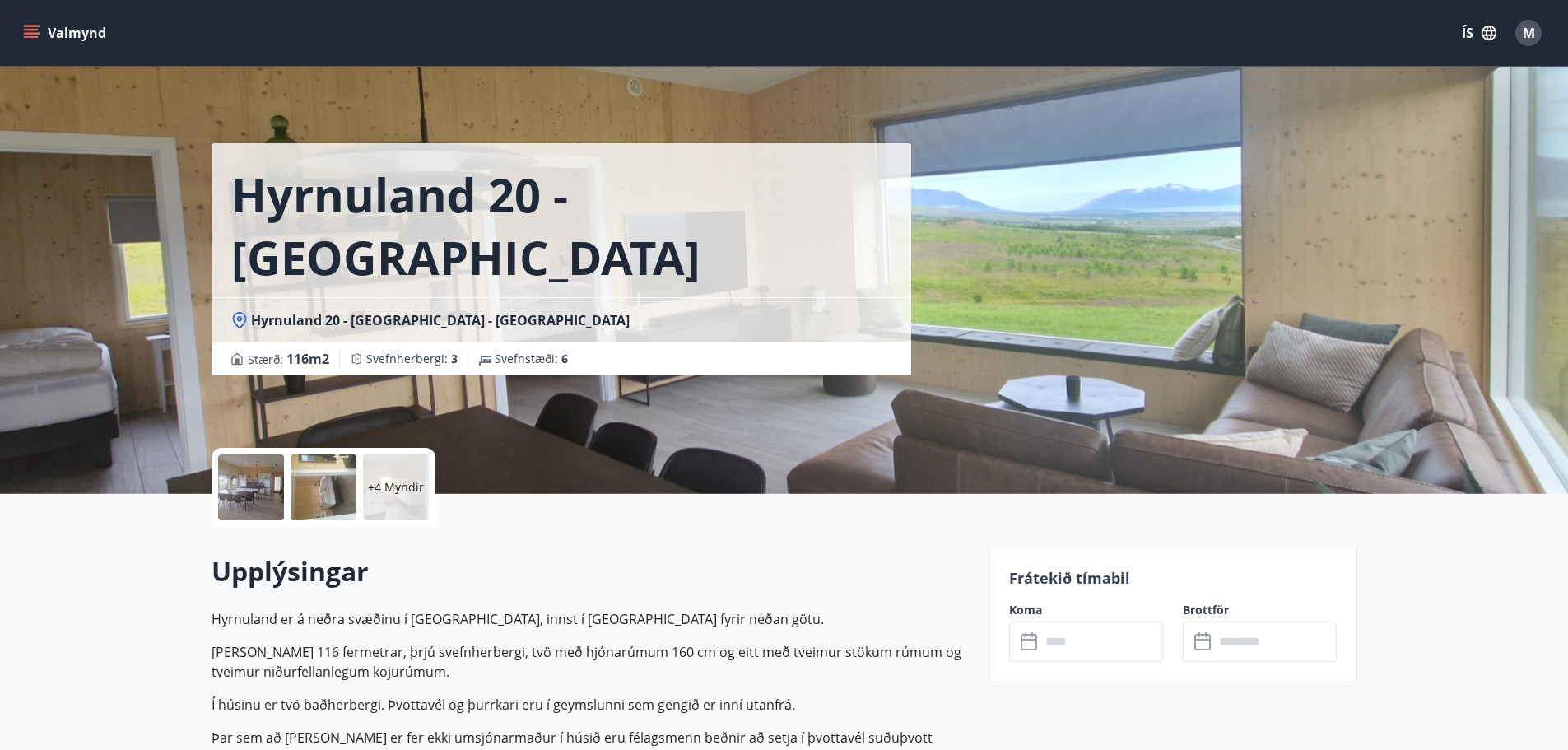
click at [1089, 640] on input "text" at bounding box center [1102, 641] width 123 height 40
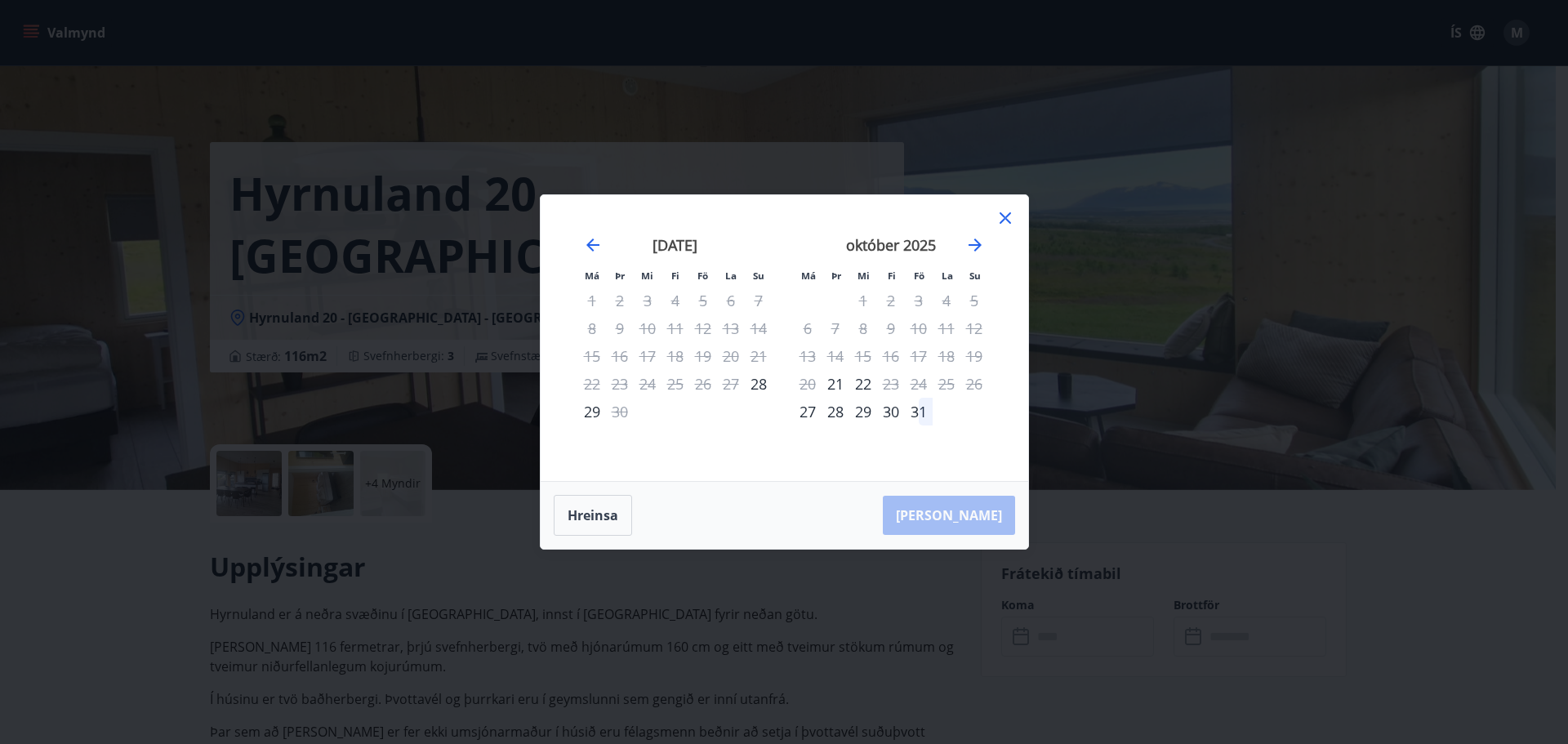
click at [1007, 216] on icon at bounding box center [1005, 218] width 12 height 12
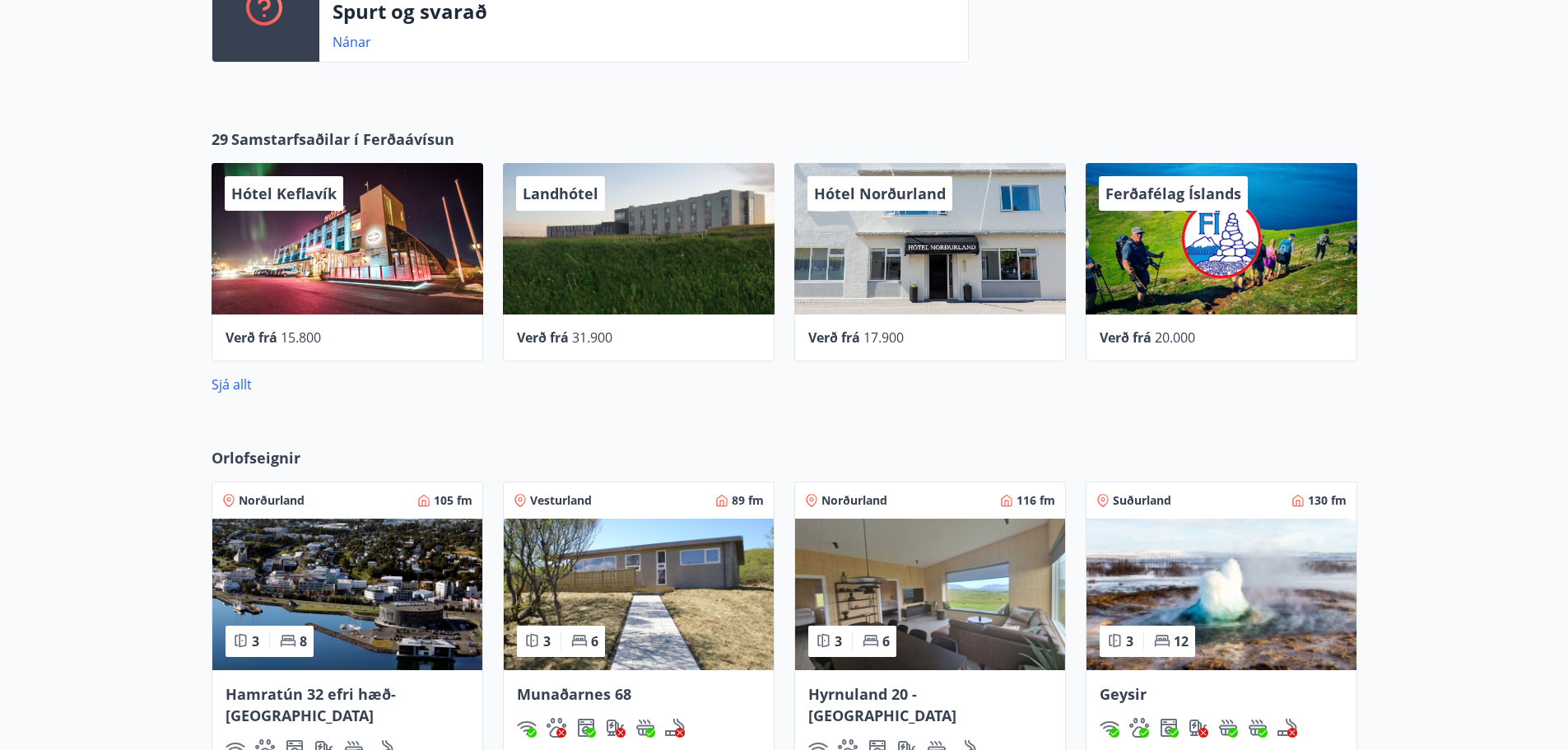
scroll to position [315, 0]
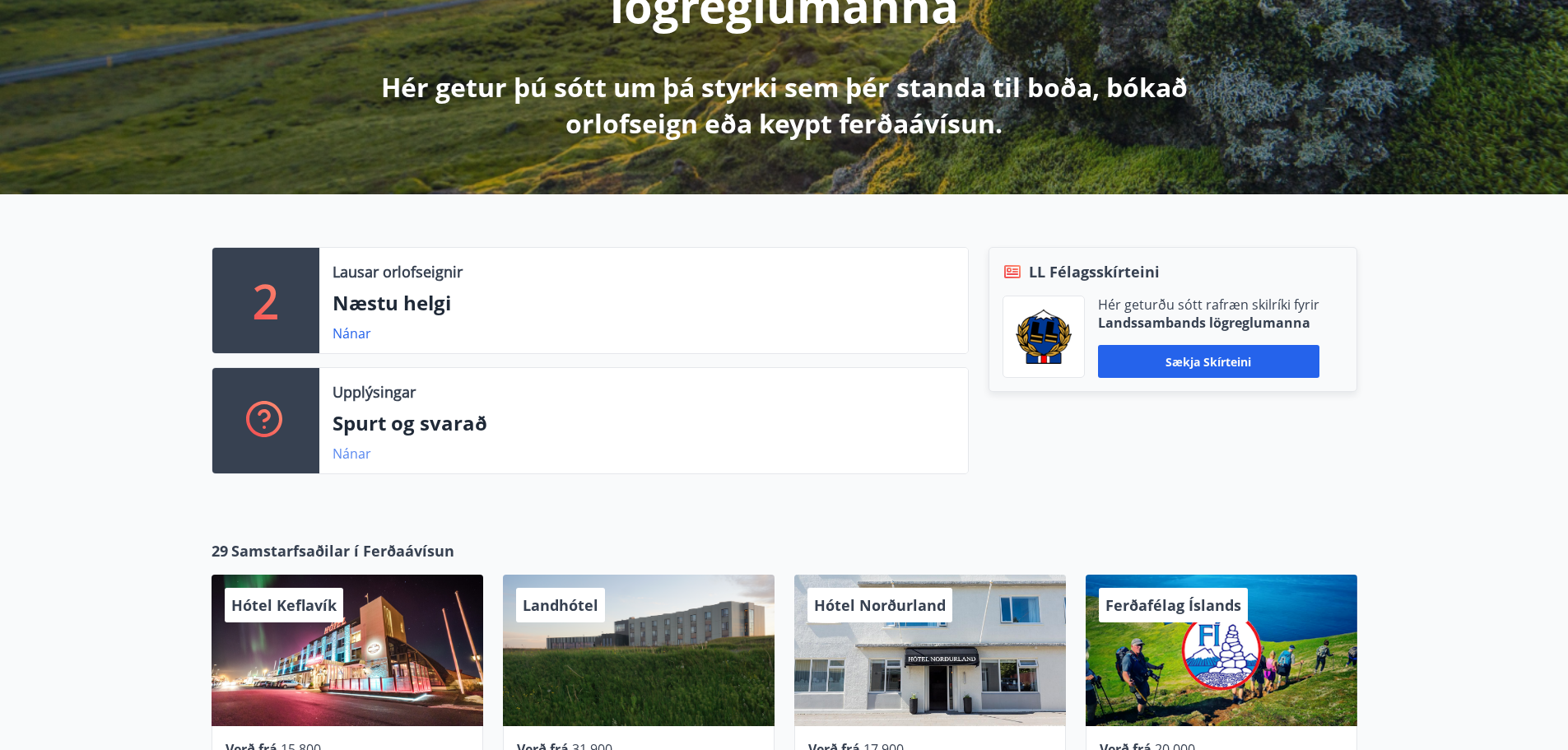
click at [346, 458] on link "Nánar" at bounding box center [352, 454] width 39 height 19
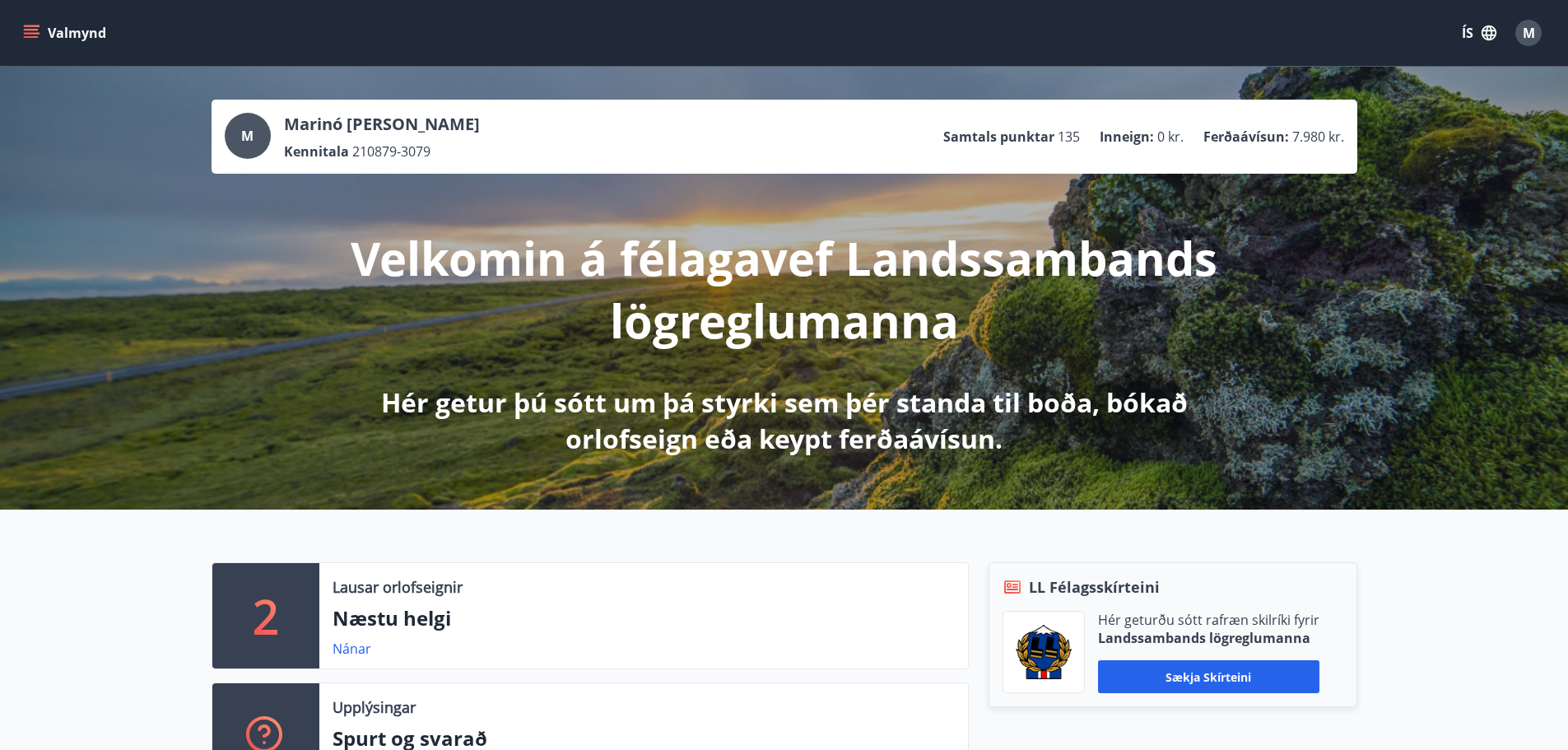
click at [36, 32] on icon "menu" at bounding box center [31, 32] width 17 height 17
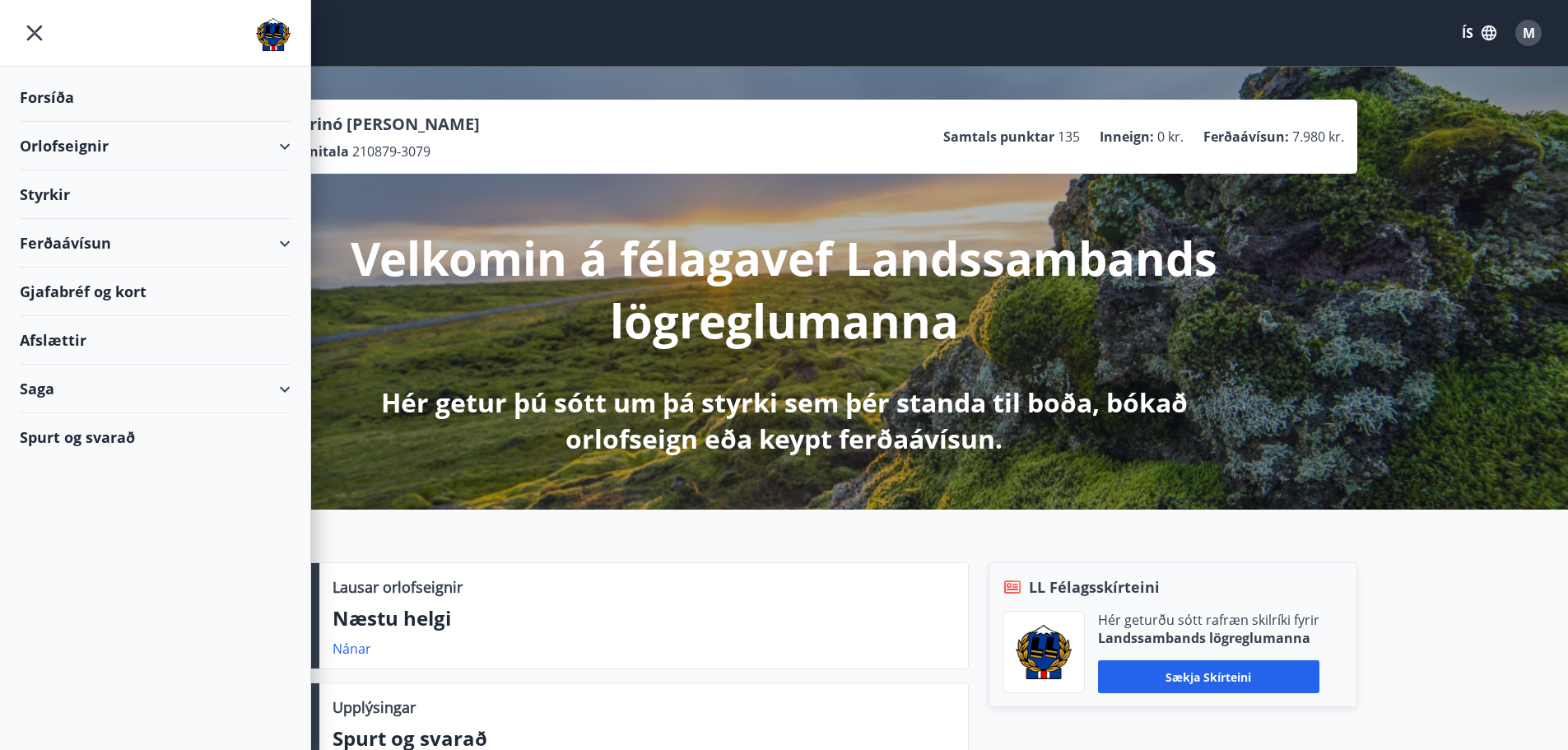
click at [37, 200] on div "Styrkir" at bounding box center [155, 195] width 271 height 49
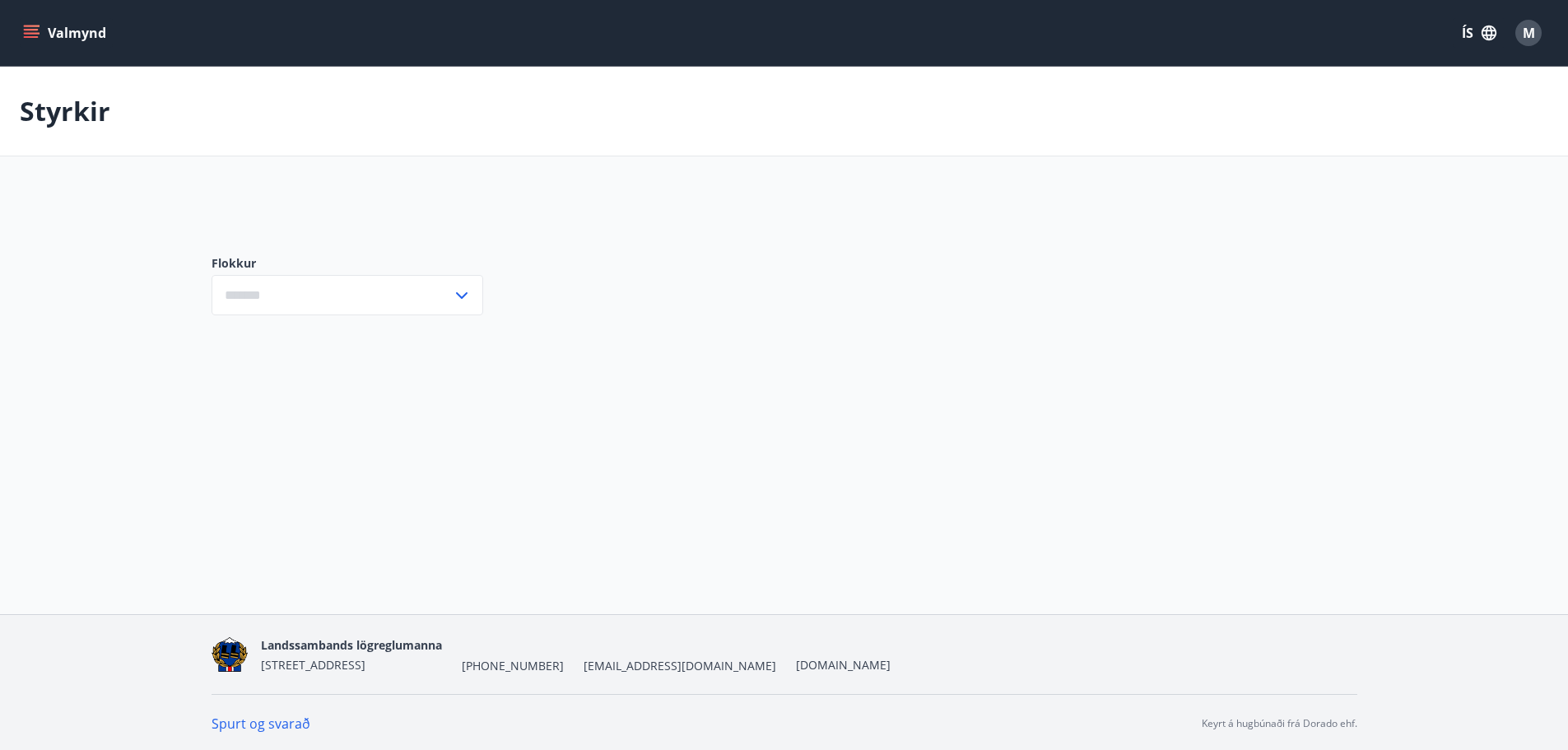
type input "***"
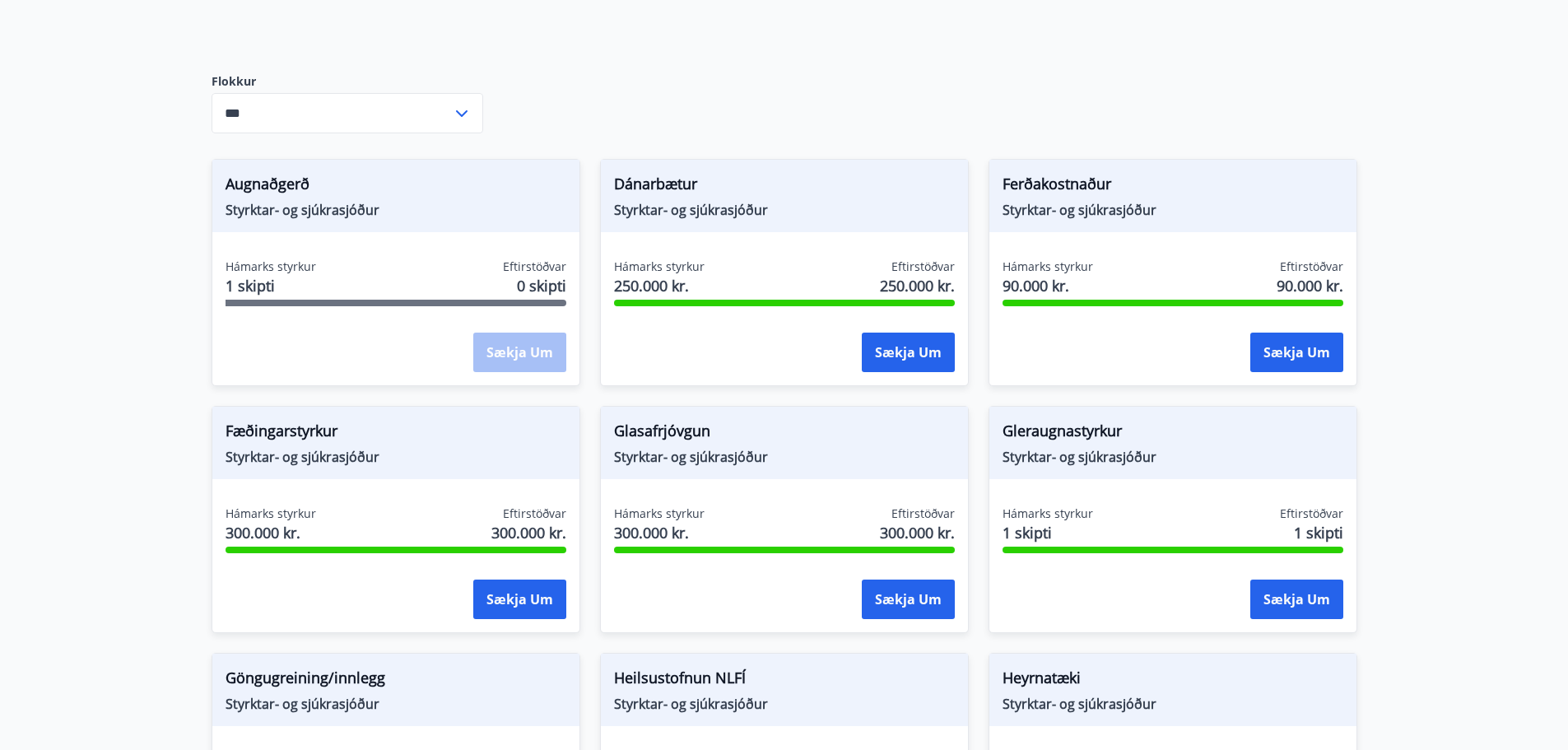
scroll to position [330, 0]
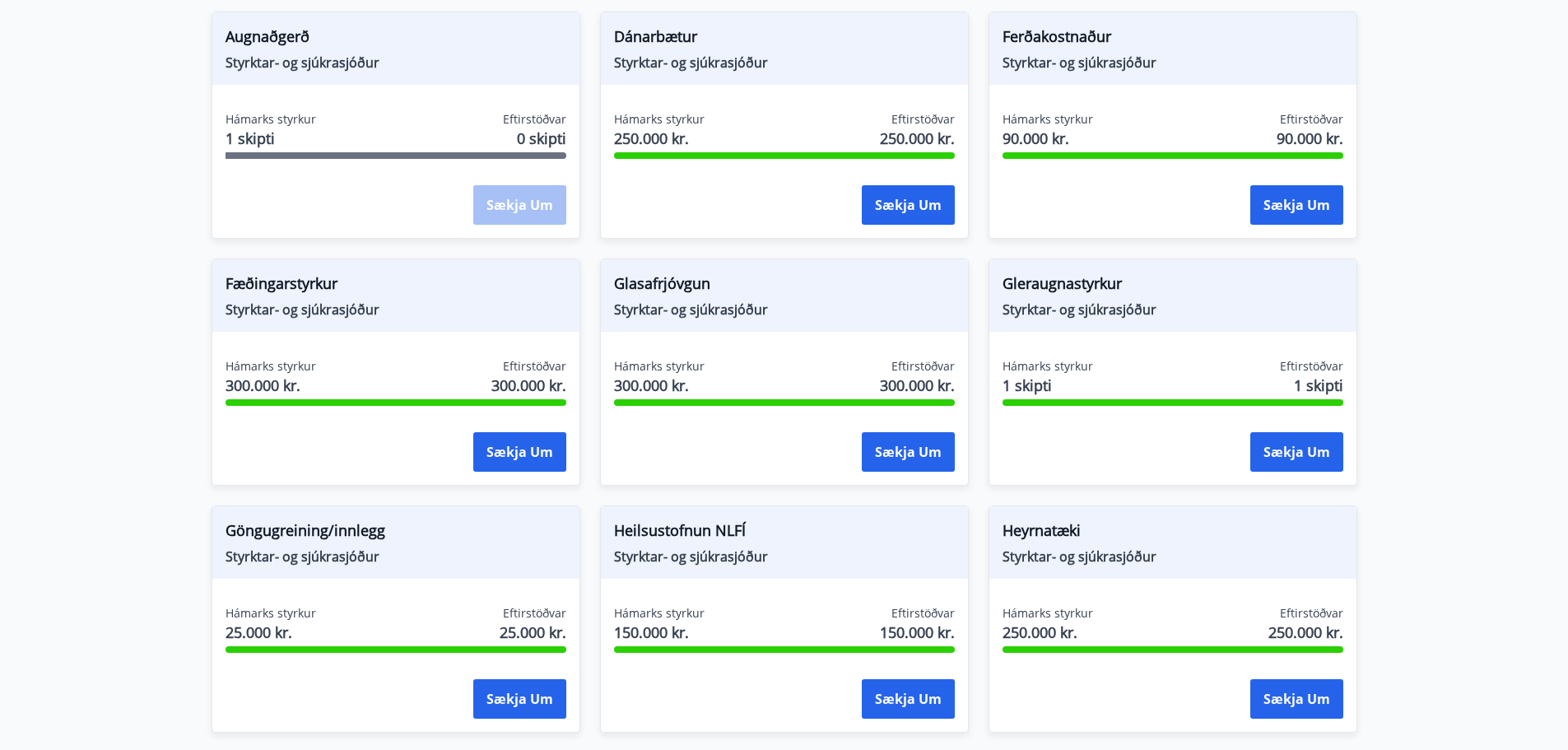
click at [1089, 312] on span "Styrktar- og sjúkrasjóður" at bounding box center [1172, 309] width 340 height 19
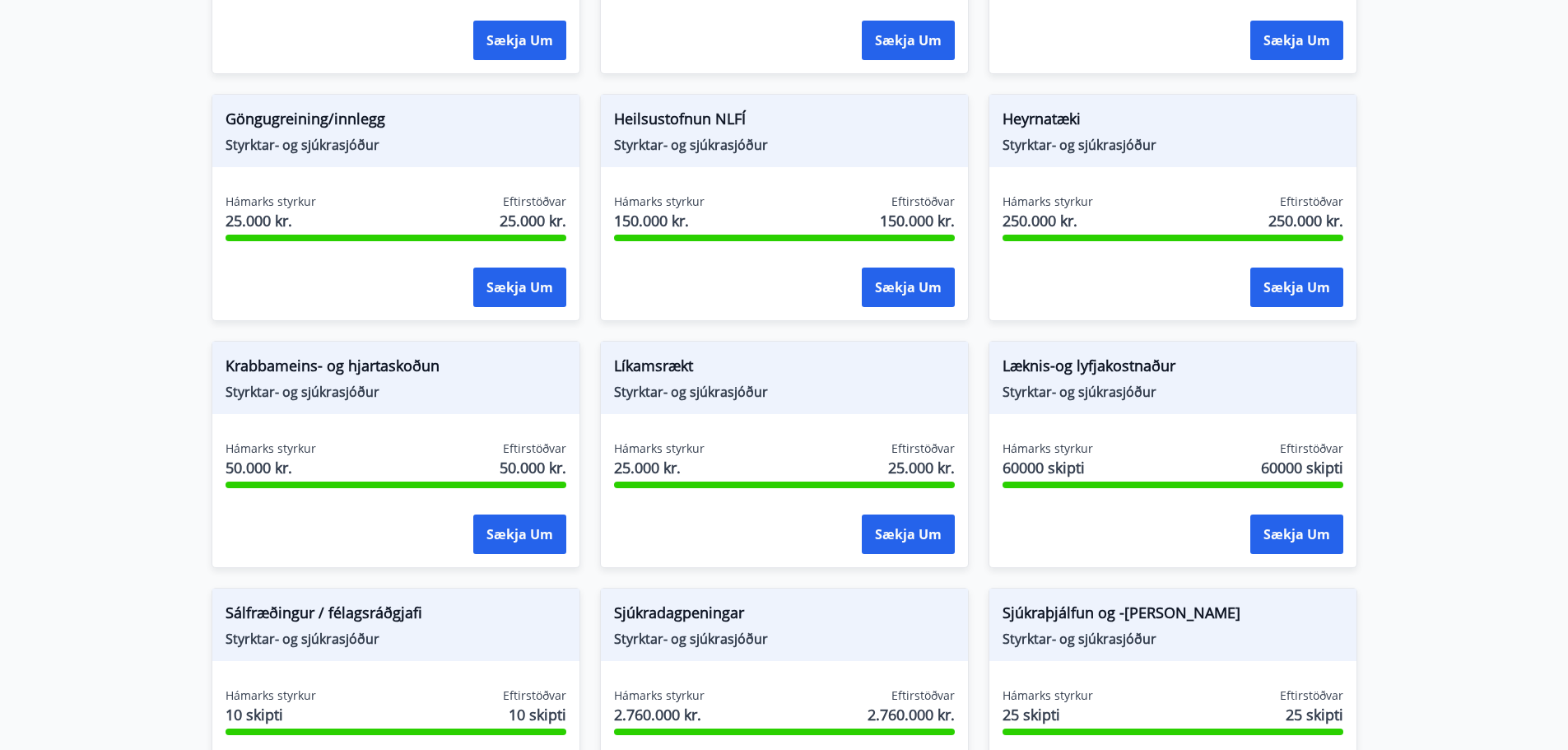
scroll to position [1070, 0]
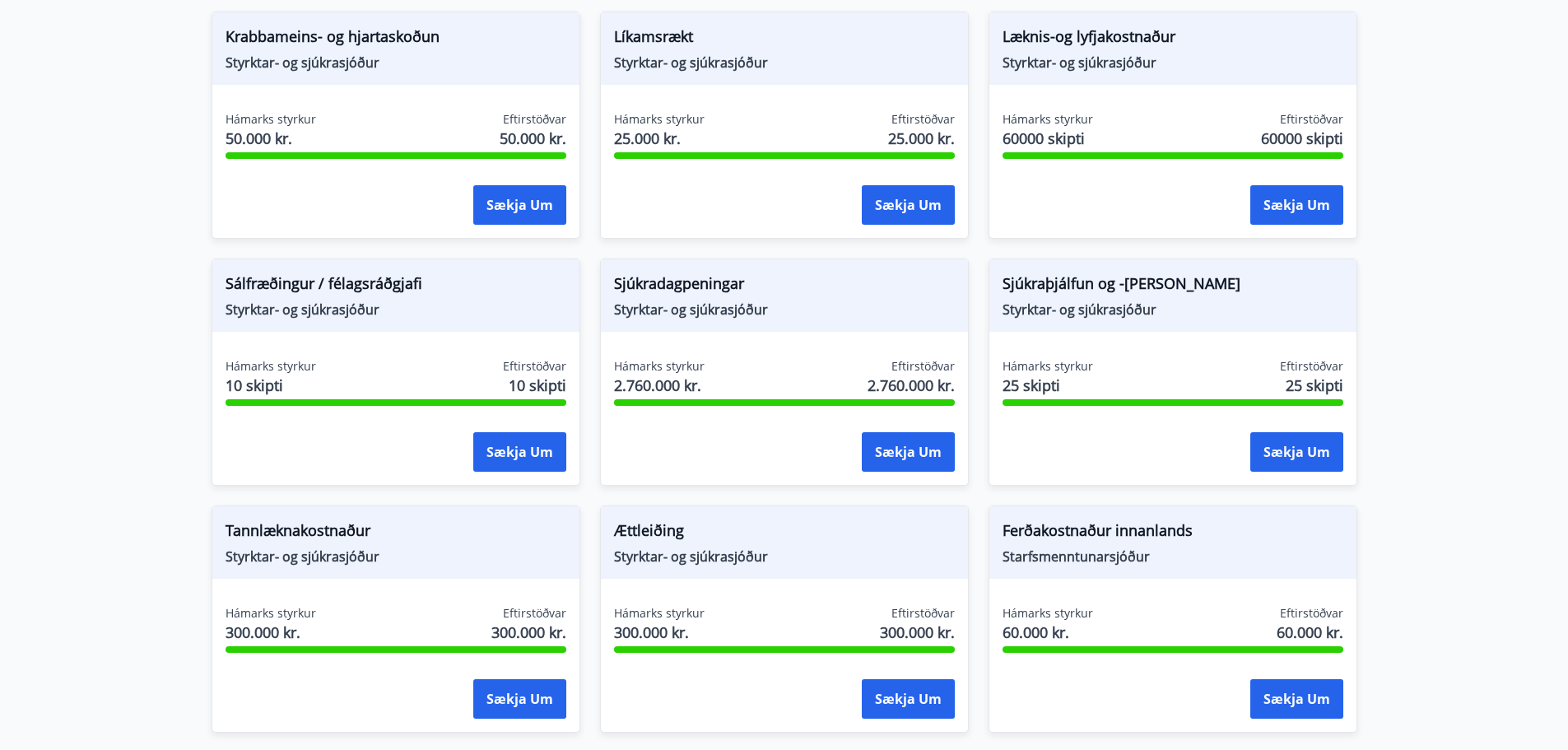
click at [313, 561] on span "Styrktar- og sjúkrasjóður" at bounding box center [395, 556] width 340 height 19
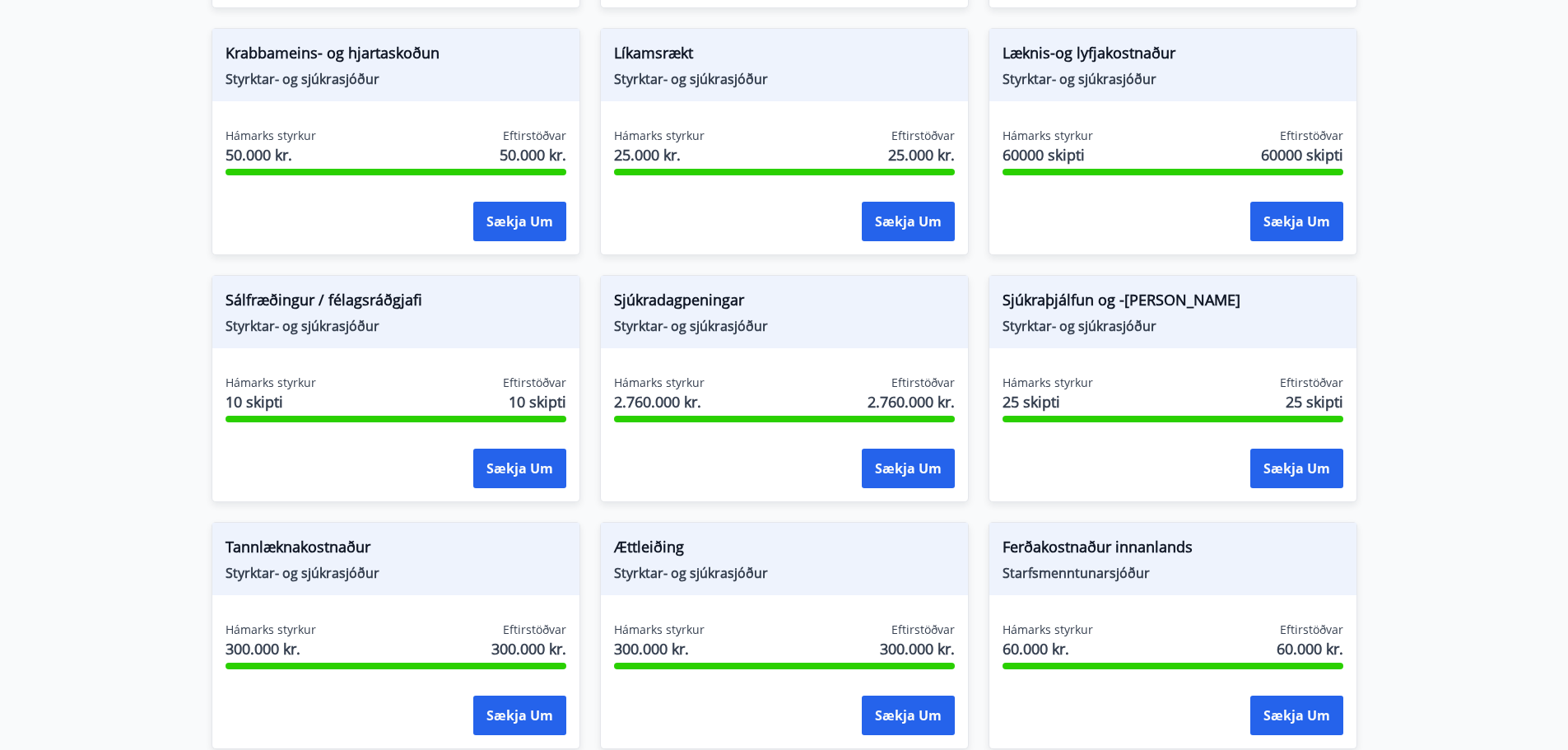
scroll to position [741, 0]
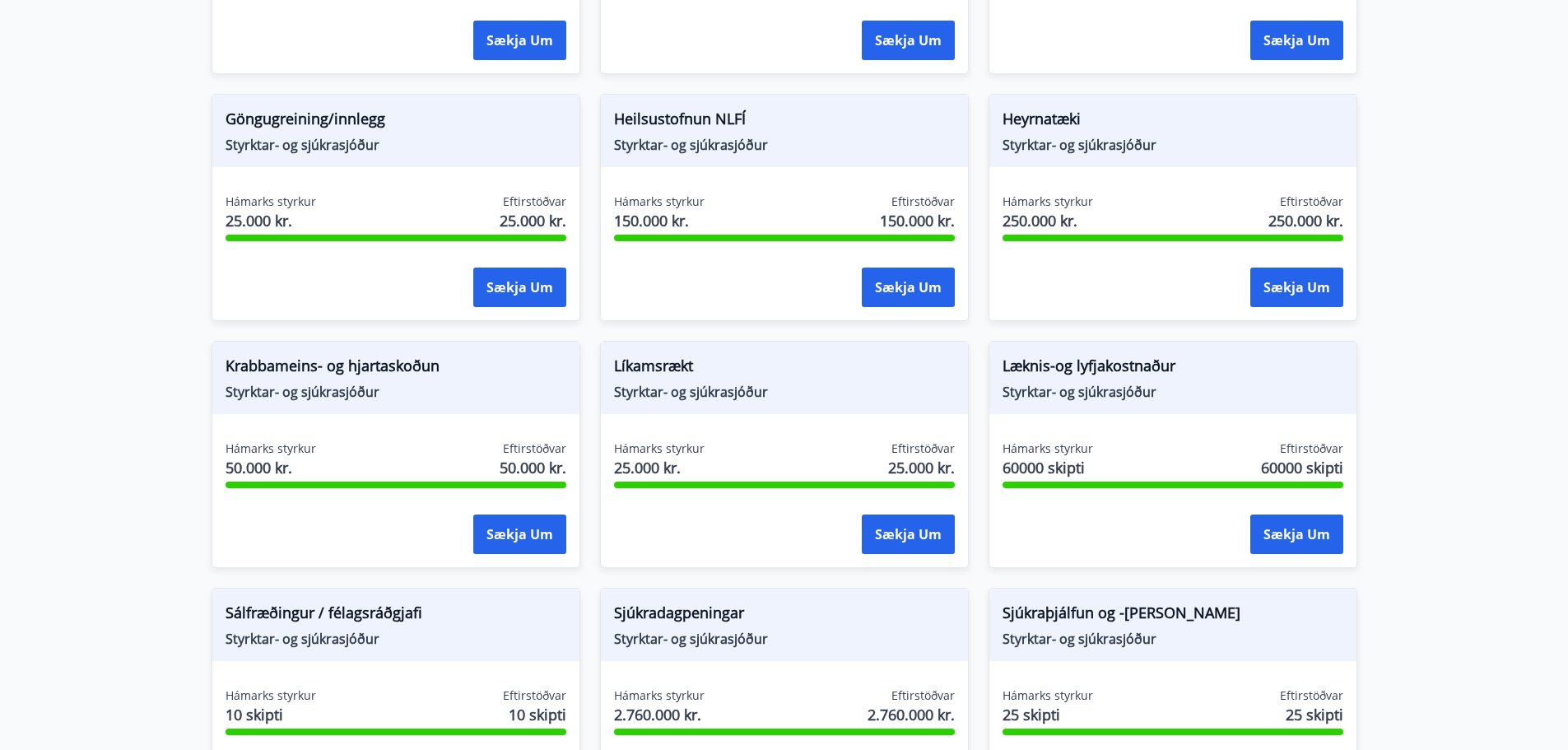
click at [169, 484] on main "Styrkir Flokkur *** ​ Augnaðgerð Styrktar- og sjúkrasjóður Hámarks styrkur 1 sk…" at bounding box center [784, 328] width 1568 height 2003
